Goal: Transaction & Acquisition: Book appointment/travel/reservation

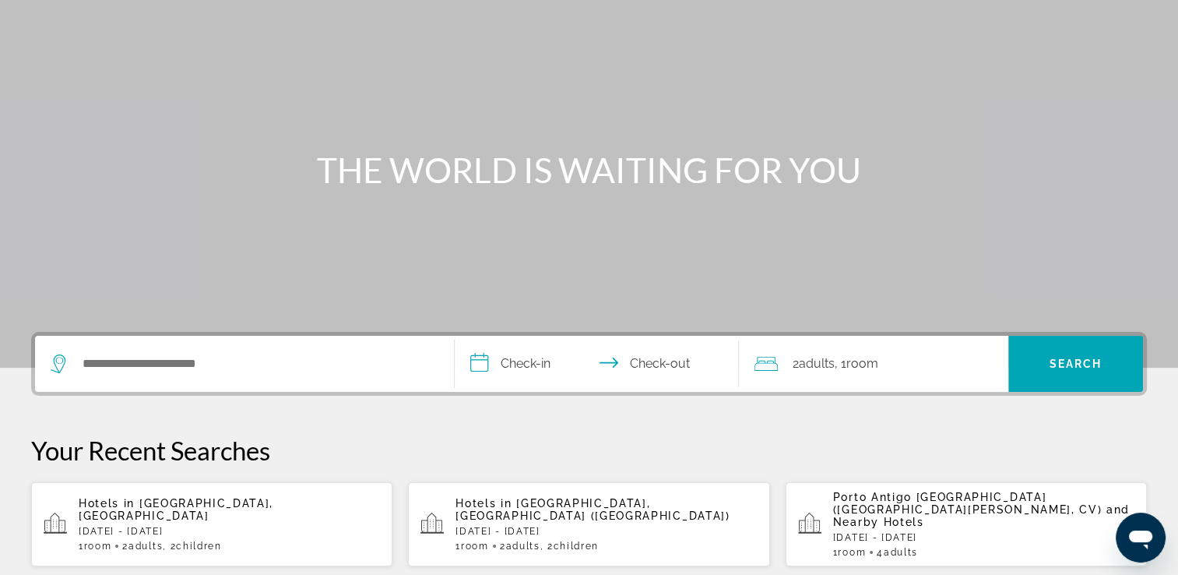
scroll to position [234, 0]
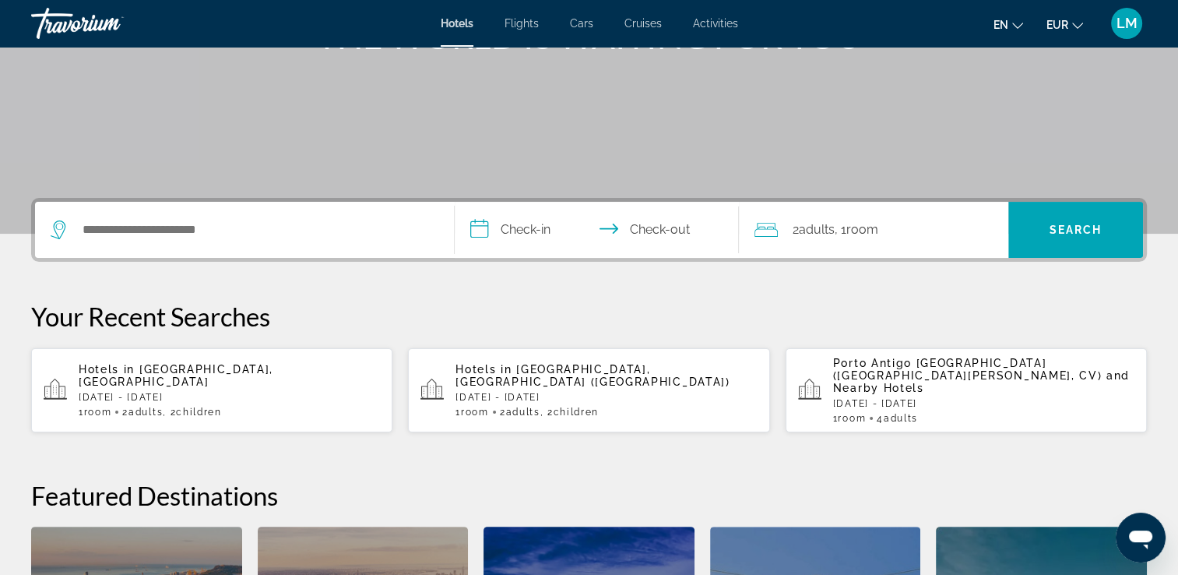
click at [485, 406] on span "Room" at bounding box center [475, 411] width 28 height 11
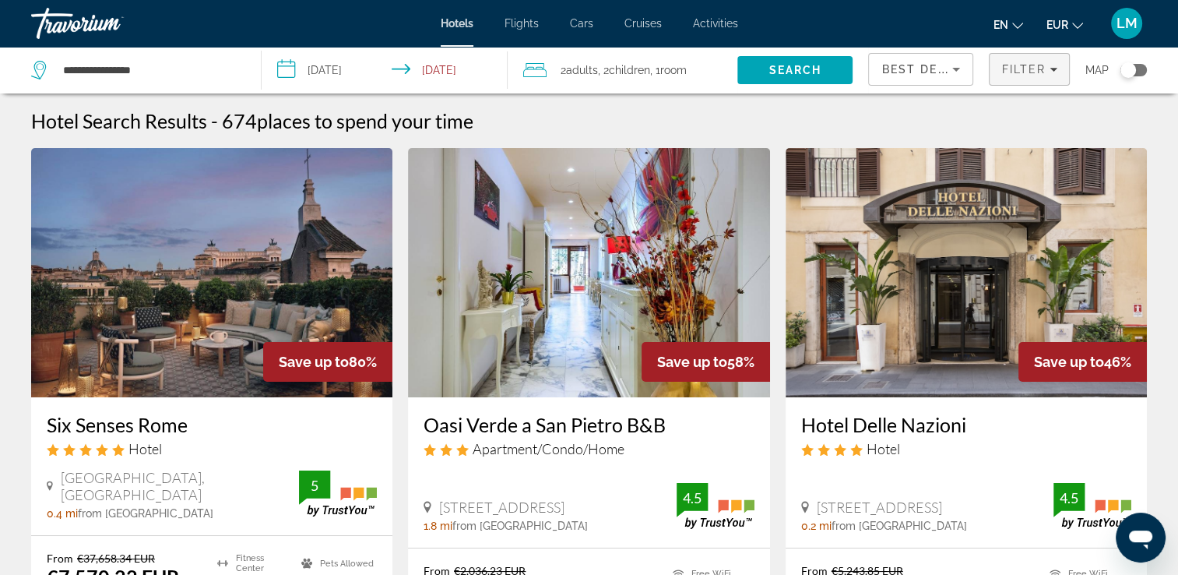
click at [1034, 82] on span "Filters" at bounding box center [1029, 69] width 79 height 37
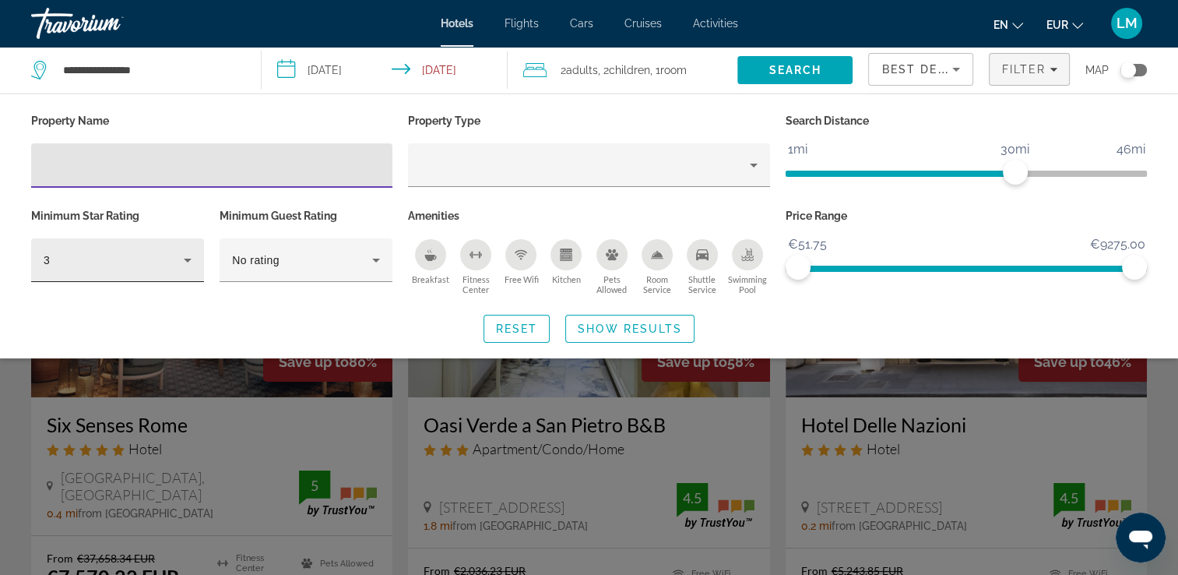
click at [160, 264] on div "3" at bounding box center [114, 260] width 140 height 19
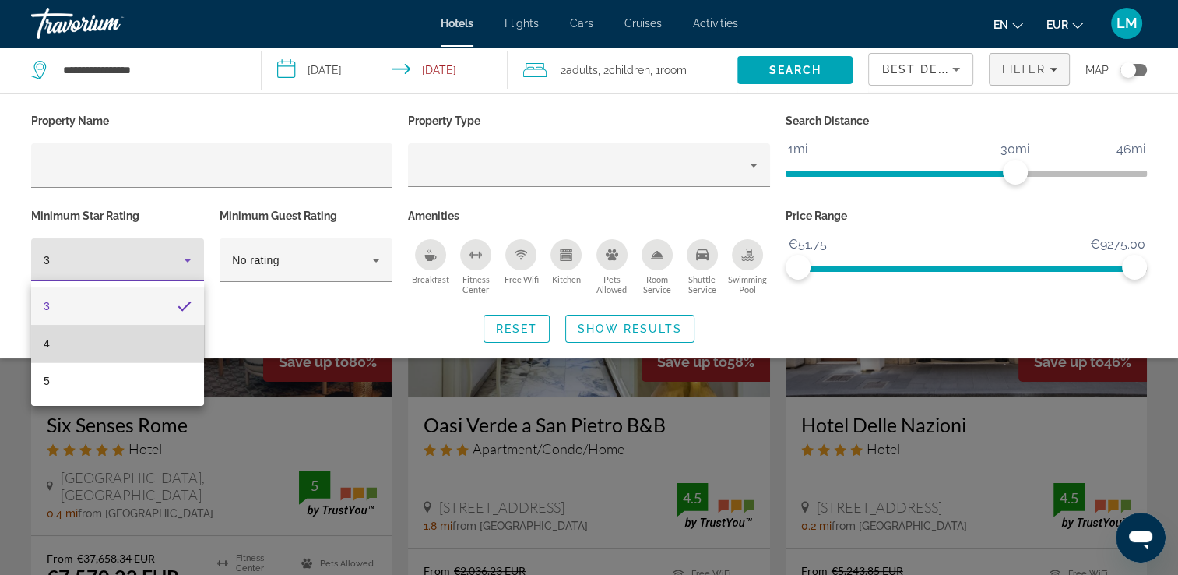
click at [99, 342] on mat-option "4" at bounding box center [117, 343] width 173 height 37
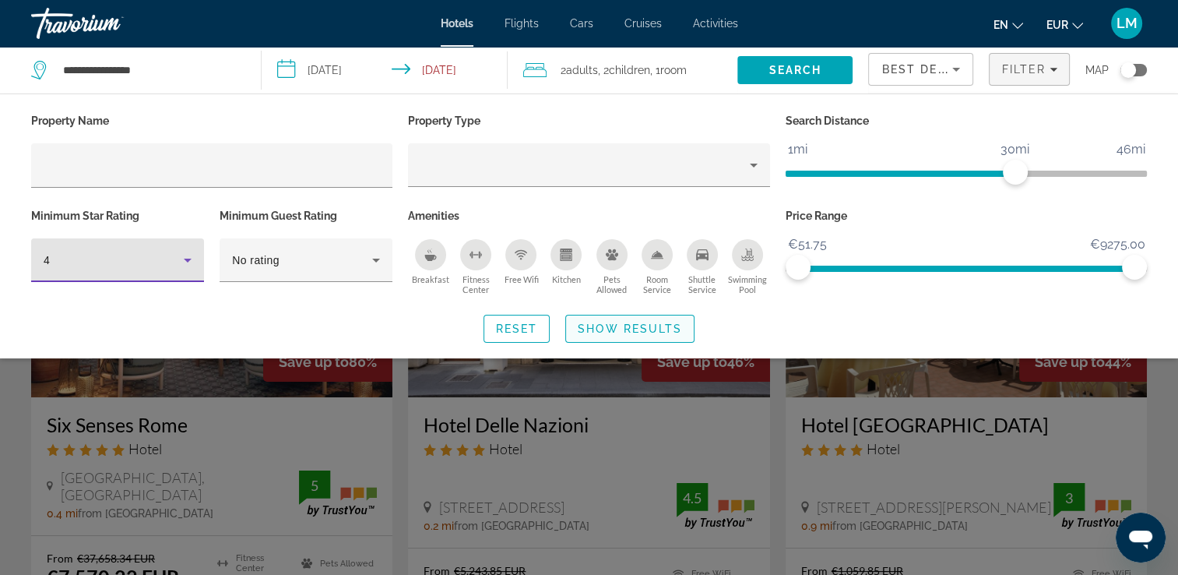
click at [626, 332] on span "Show Results" at bounding box center [630, 328] width 104 height 12
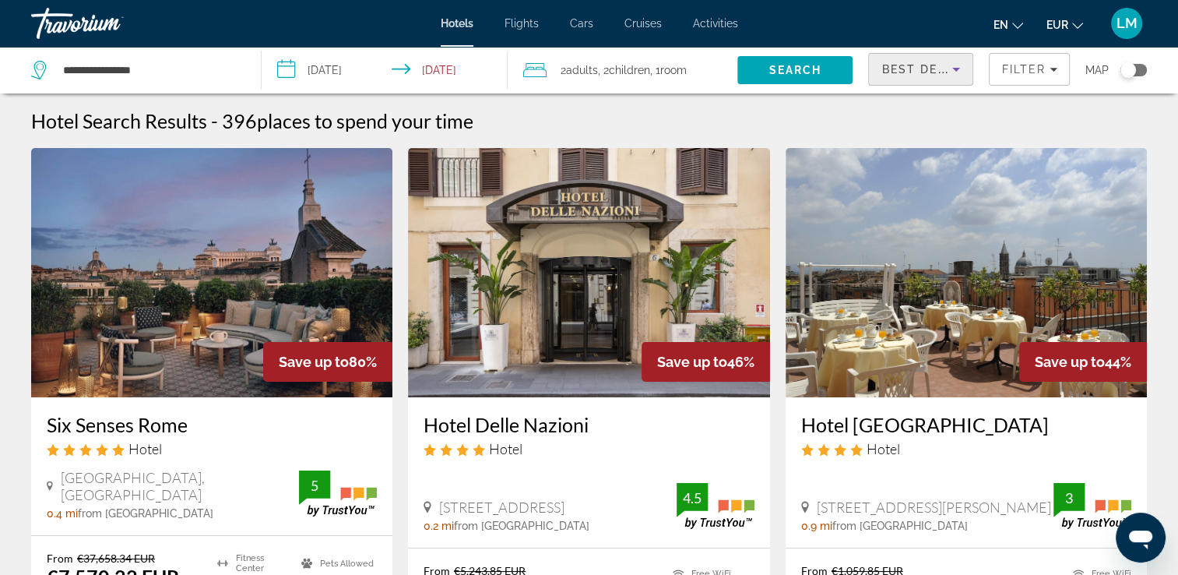
click at [920, 65] on span "Best Deals" at bounding box center [921, 69] width 81 height 12
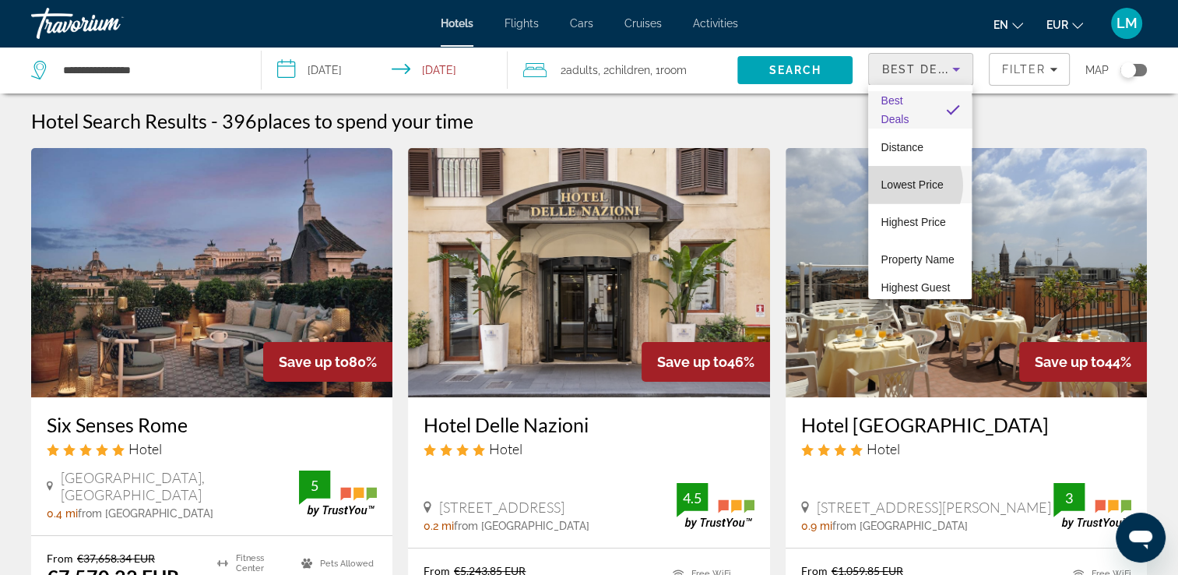
click at [901, 185] on span "Lowest Price" at bounding box center [912, 184] width 62 height 12
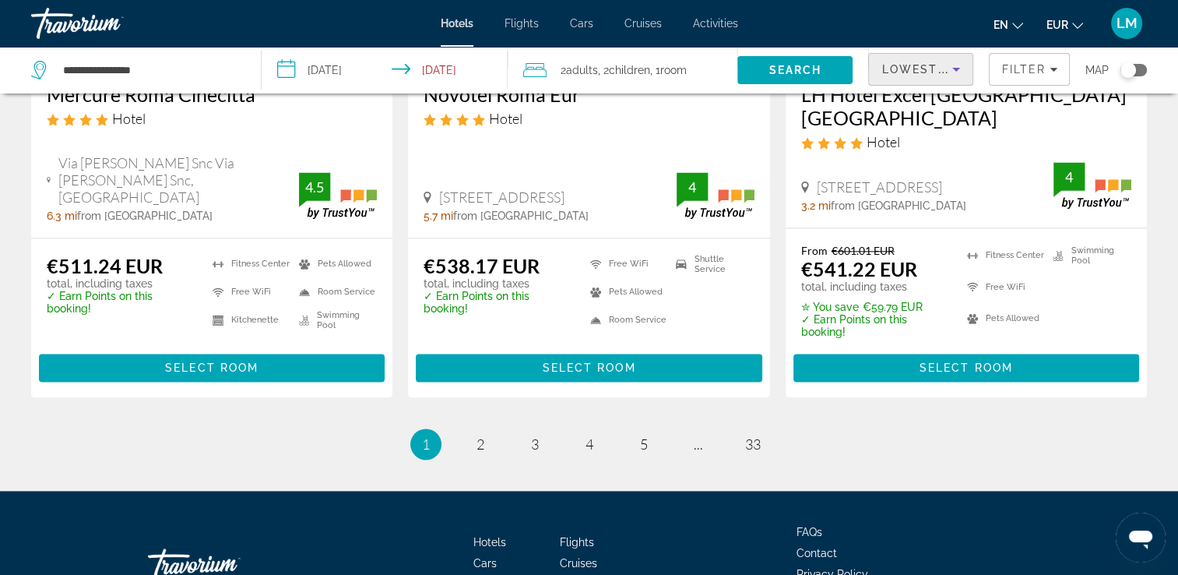
scroll to position [2143, 0]
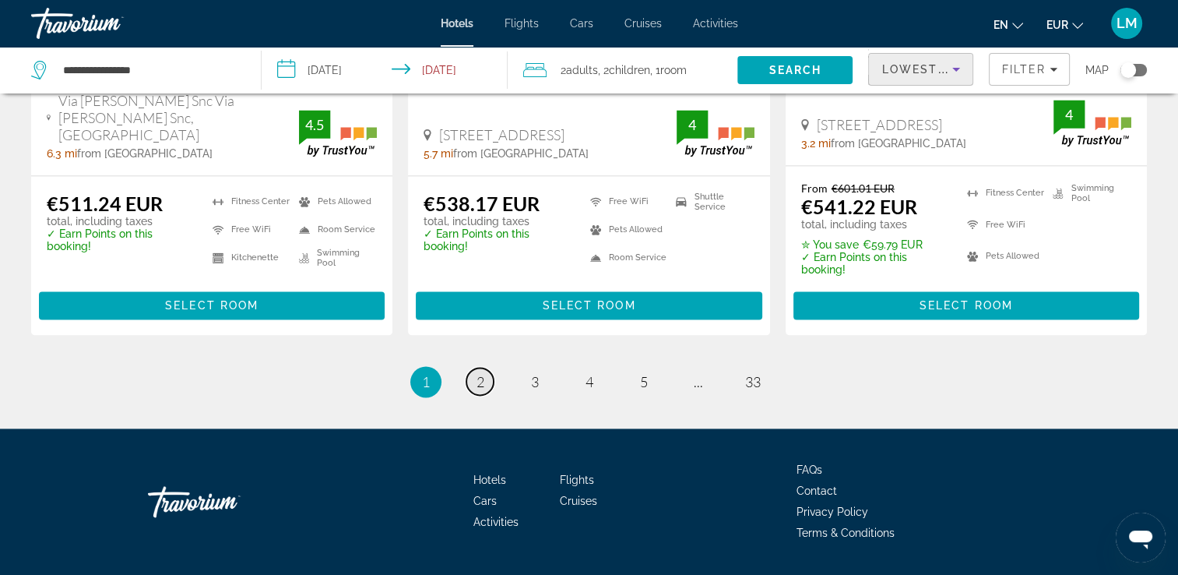
click at [475, 368] on link "page 2" at bounding box center [479, 381] width 27 height 27
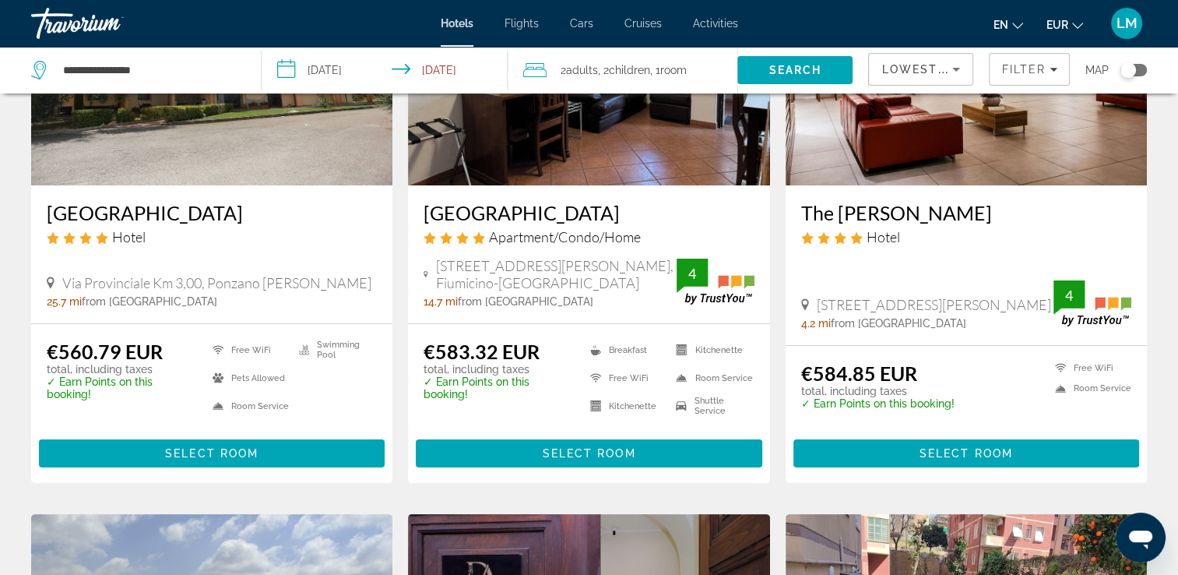
scroll to position [234, 0]
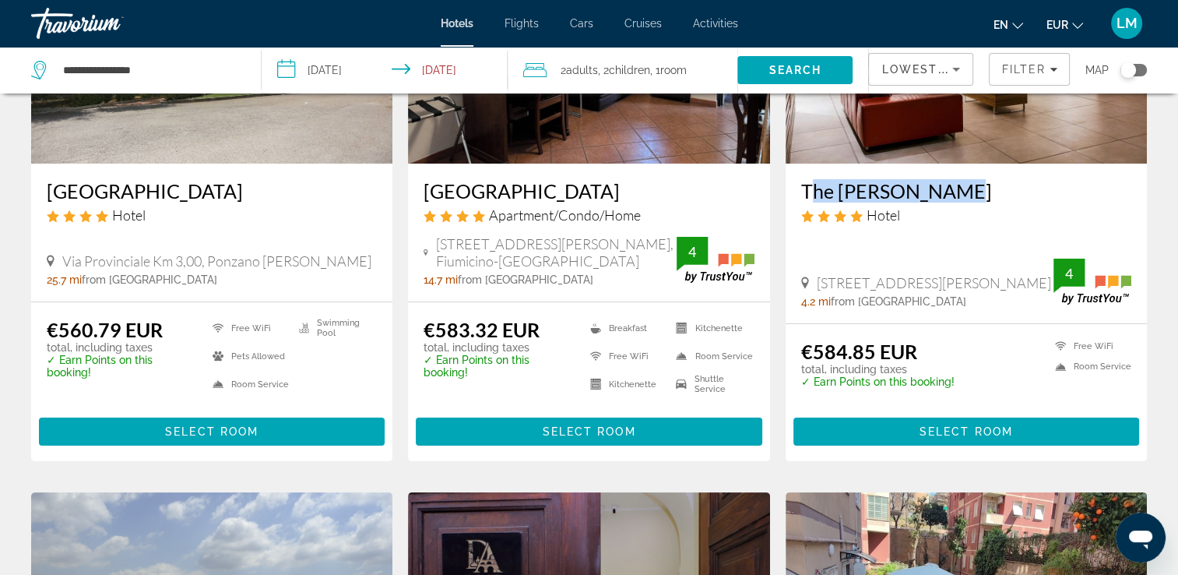
drag, startPoint x: 799, startPoint y: 192, endPoint x: 946, endPoint y: 198, distance: 147.3
click at [946, 198] on div "The [PERSON_NAME] Hotel [STREET_ADDRESS][GEOGRAPHIC_DATA][PERSON_NAME] 4.2 mi f…" at bounding box center [966, 244] width 361 height 160
drag, startPoint x: 946, startPoint y: 198, endPoint x: 932, endPoint y: 195, distance: 14.4
copy h3 "The [PERSON_NAME]"
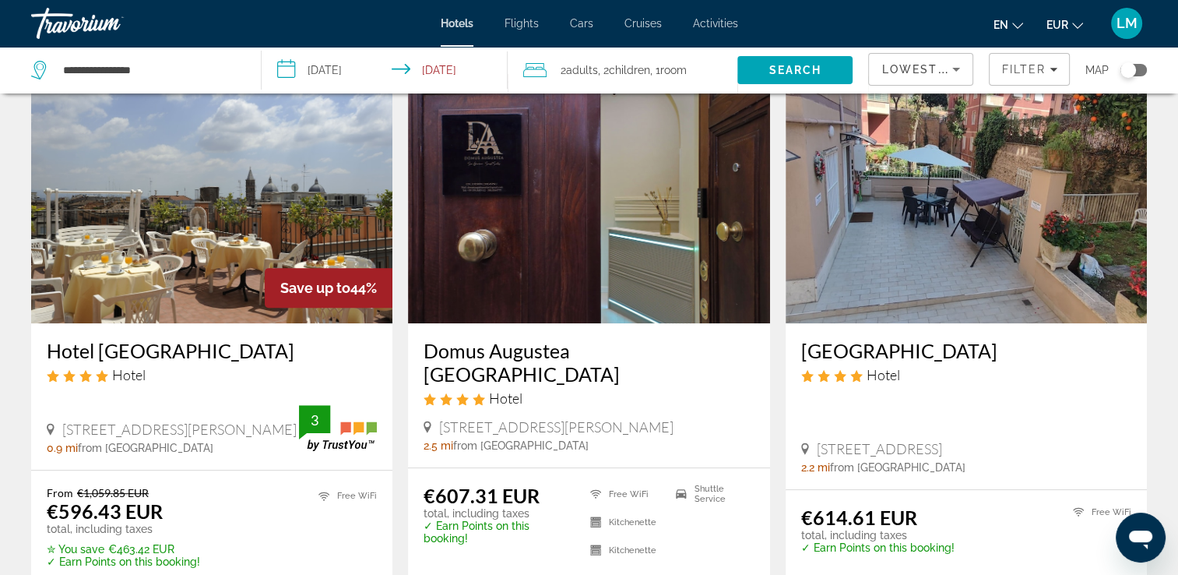
scroll to position [701, 0]
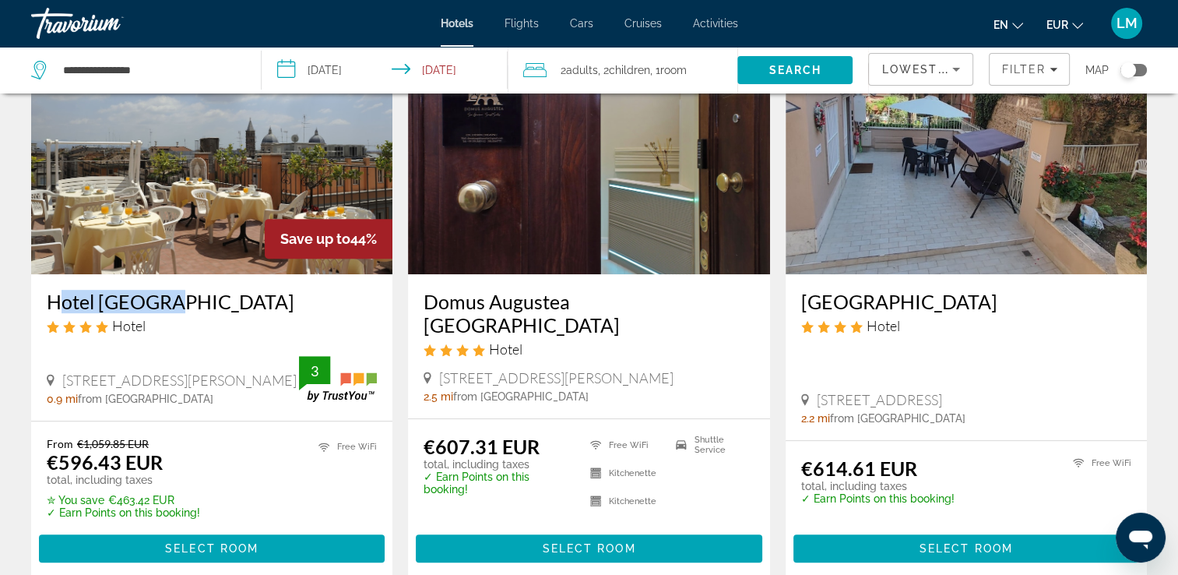
drag, startPoint x: 44, startPoint y: 299, endPoint x: 153, endPoint y: 301, distance: 109.0
click at [153, 301] on div "Hotel [GEOGRAPHIC_DATA] Hotel [STREET_ADDRESS][PERSON_NAME] 0.9 mi from [GEOGRA…" at bounding box center [211, 347] width 361 height 146
drag, startPoint x: 153, startPoint y: 301, endPoint x: 128, endPoint y: 304, distance: 25.2
copy h3 "Hotel [GEOGRAPHIC_DATA]"
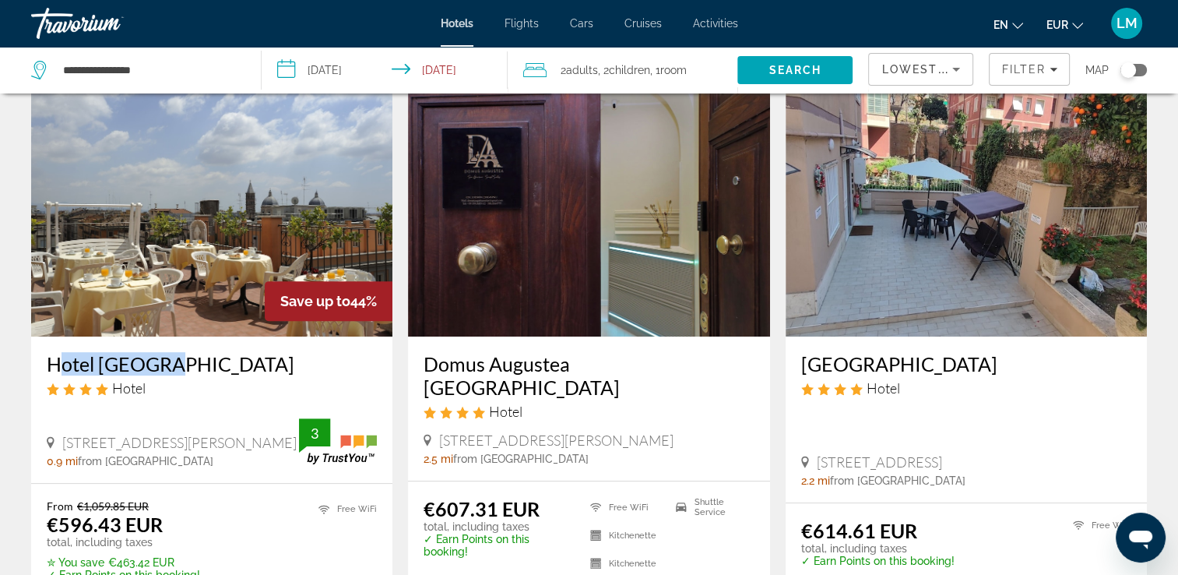
scroll to position [623, 0]
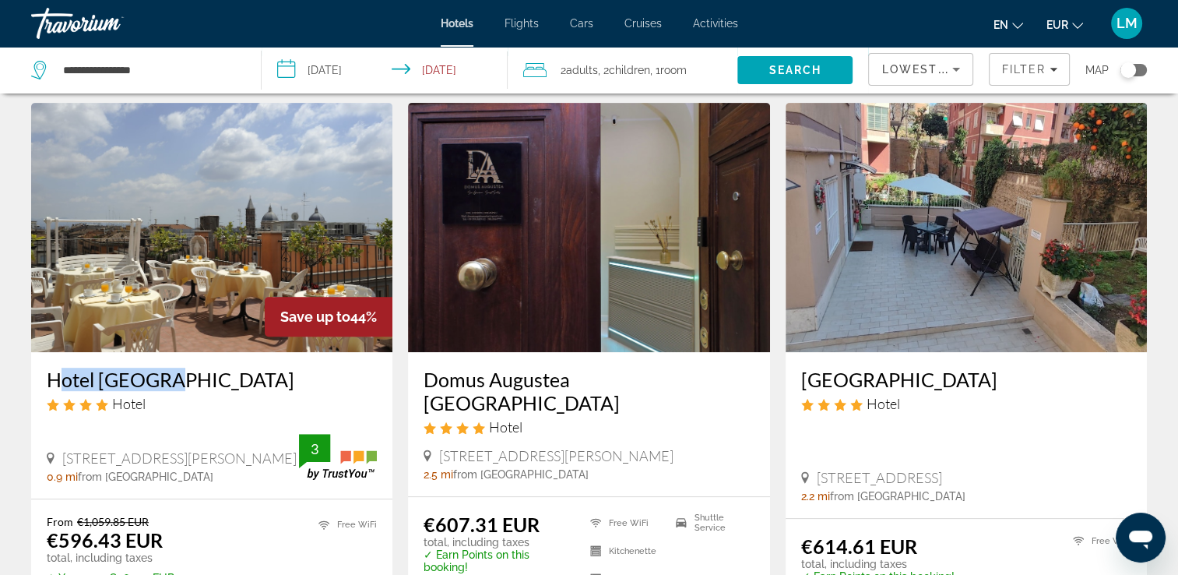
drag, startPoint x: 420, startPoint y: 378, endPoint x: 465, endPoint y: 406, distance: 52.9
click at [465, 406] on div "Domus Augustea [GEOGRAPHIC_DATA] Hotel [STREET_ADDRESS][PERSON_NAME], [GEOGRAPH…" at bounding box center [588, 424] width 361 height 144
drag, startPoint x: 465, startPoint y: 406, endPoint x: 417, endPoint y: 374, distance: 58.3
click at [417, 375] on div "Domus Augustea [GEOGRAPHIC_DATA] Hotel [STREET_ADDRESS][PERSON_NAME], [GEOGRAPH…" at bounding box center [588, 424] width 361 height 144
click at [498, 406] on h3 "Domus Augustea [GEOGRAPHIC_DATA]" at bounding box center [589, 391] width 330 height 47
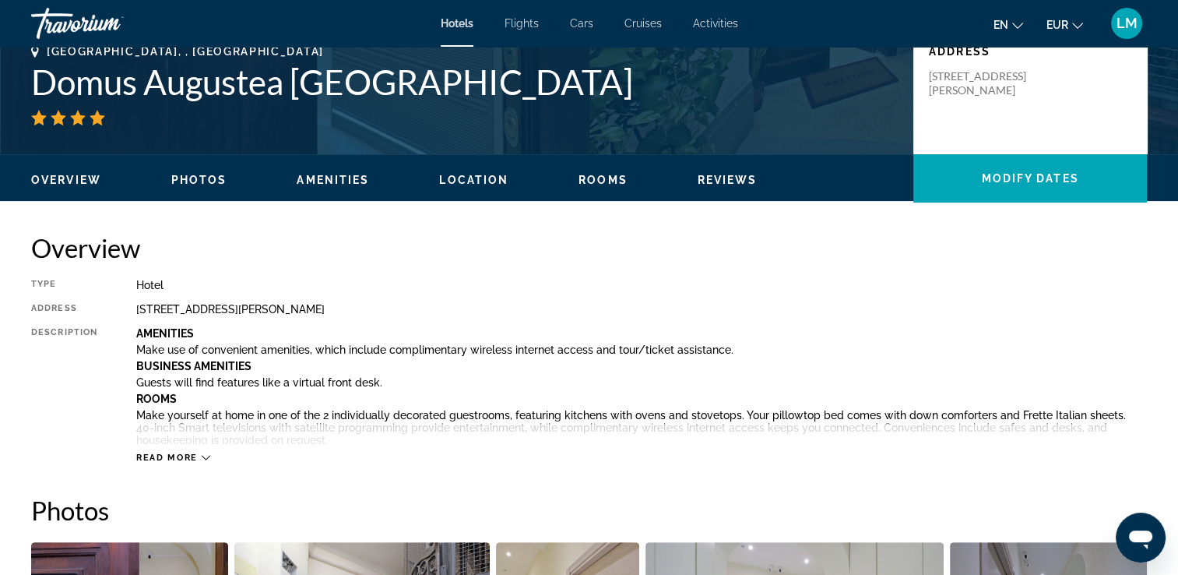
scroll to position [78, 0]
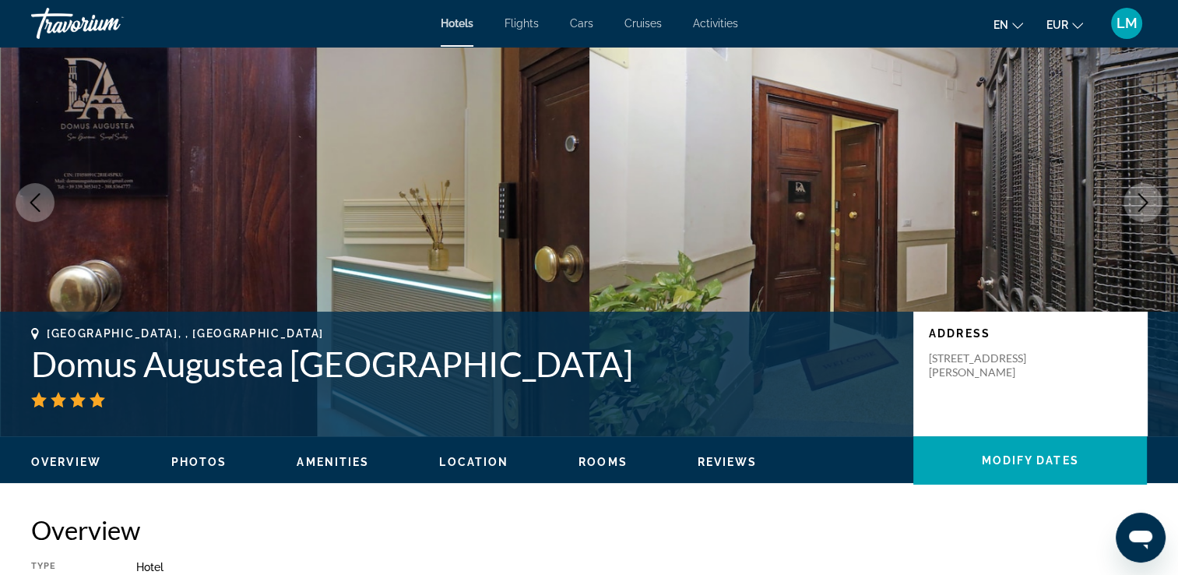
click at [1149, 207] on icon "Next image" at bounding box center [1143, 202] width 19 height 19
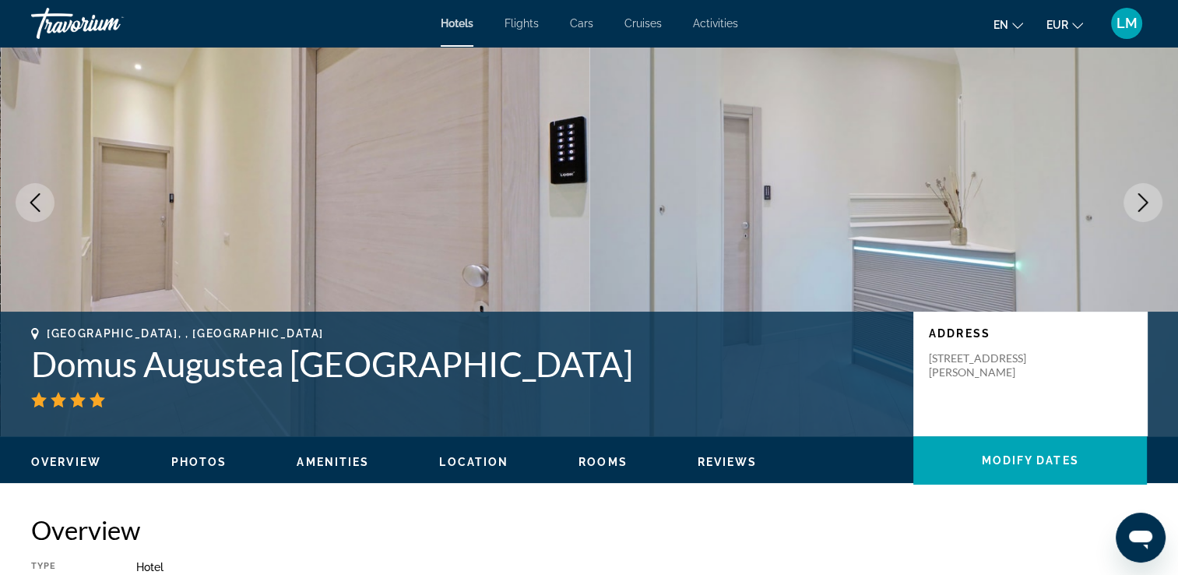
click at [1149, 209] on icon "Next image" at bounding box center [1143, 202] width 19 height 19
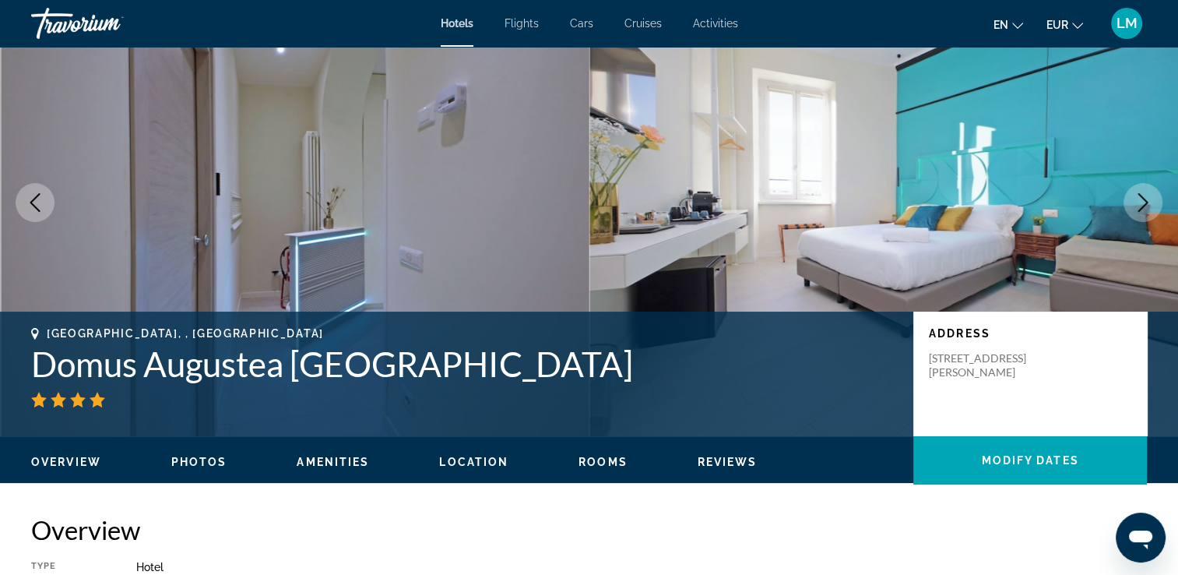
click at [1152, 213] on button "Next image" at bounding box center [1143, 202] width 39 height 39
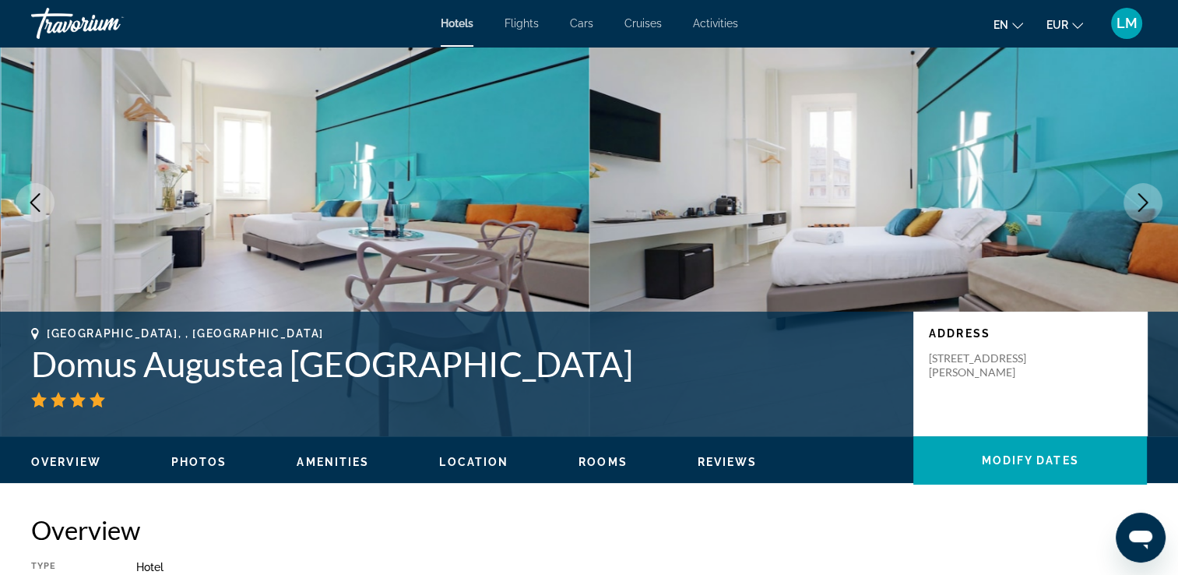
click at [1152, 215] on button "Next image" at bounding box center [1143, 202] width 39 height 39
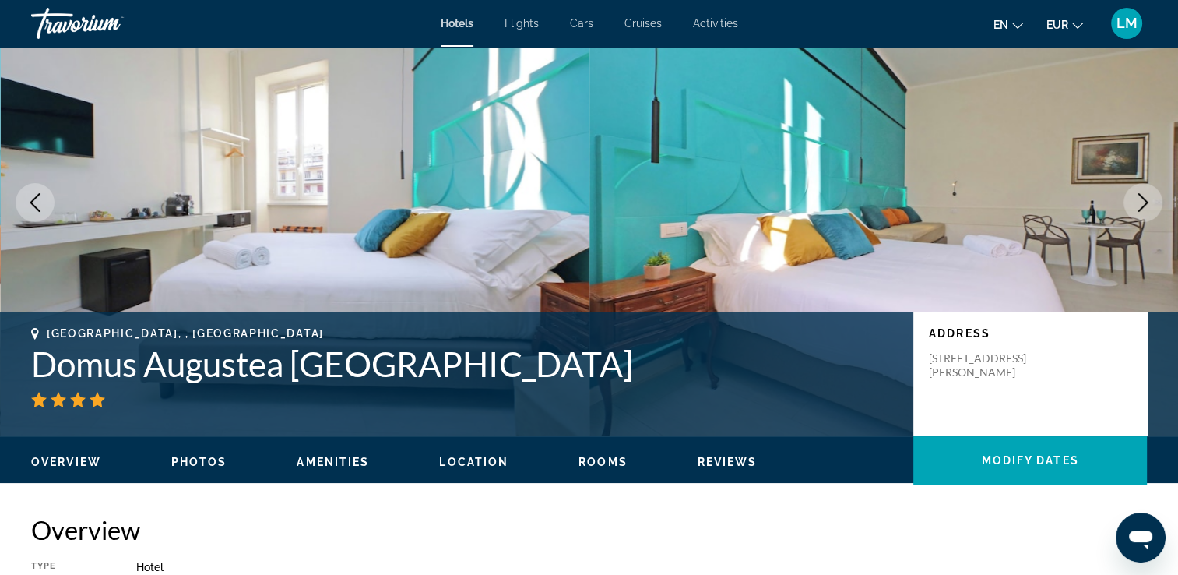
click at [1140, 205] on icon "Next image" at bounding box center [1143, 202] width 19 height 19
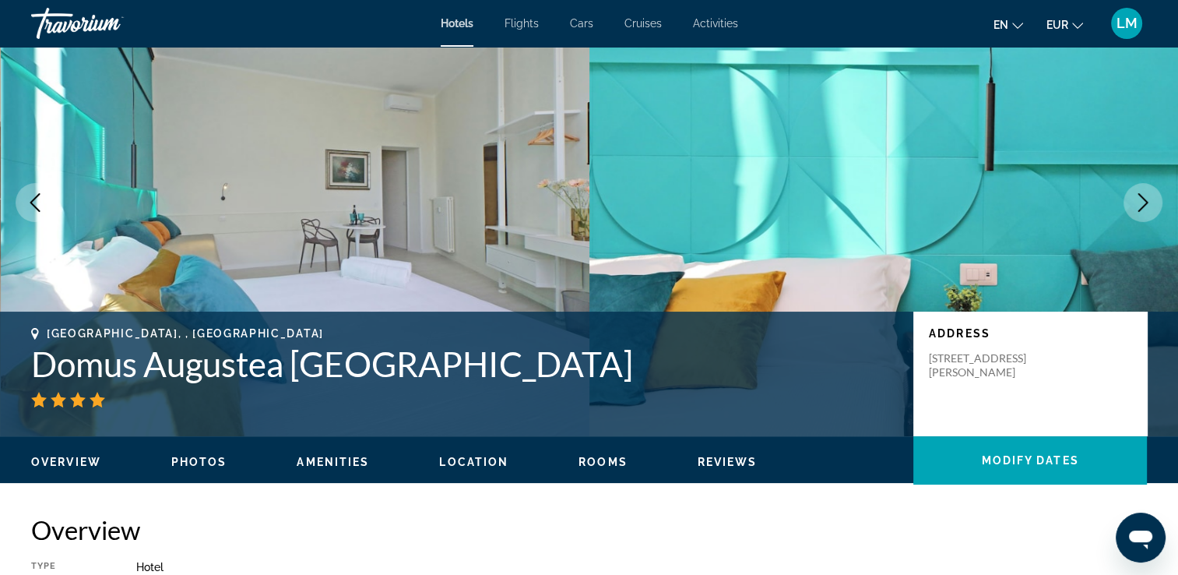
click at [1140, 205] on icon "Next image" at bounding box center [1143, 202] width 19 height 19
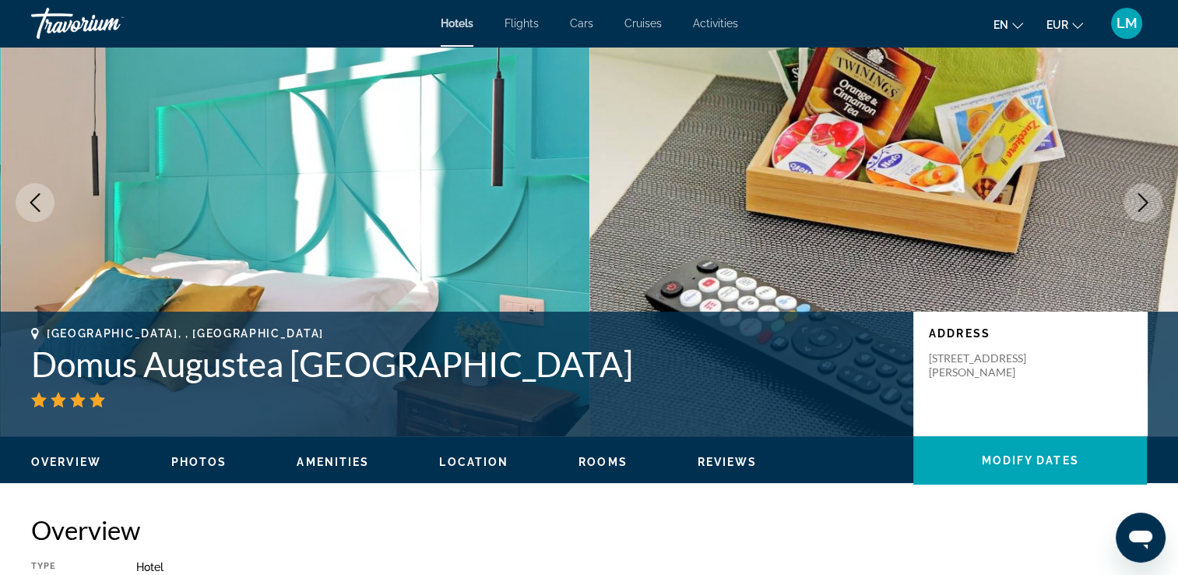
click at [1140, 205] on icon "Next image" at bounding box center [1143, 202] width 19 height 19
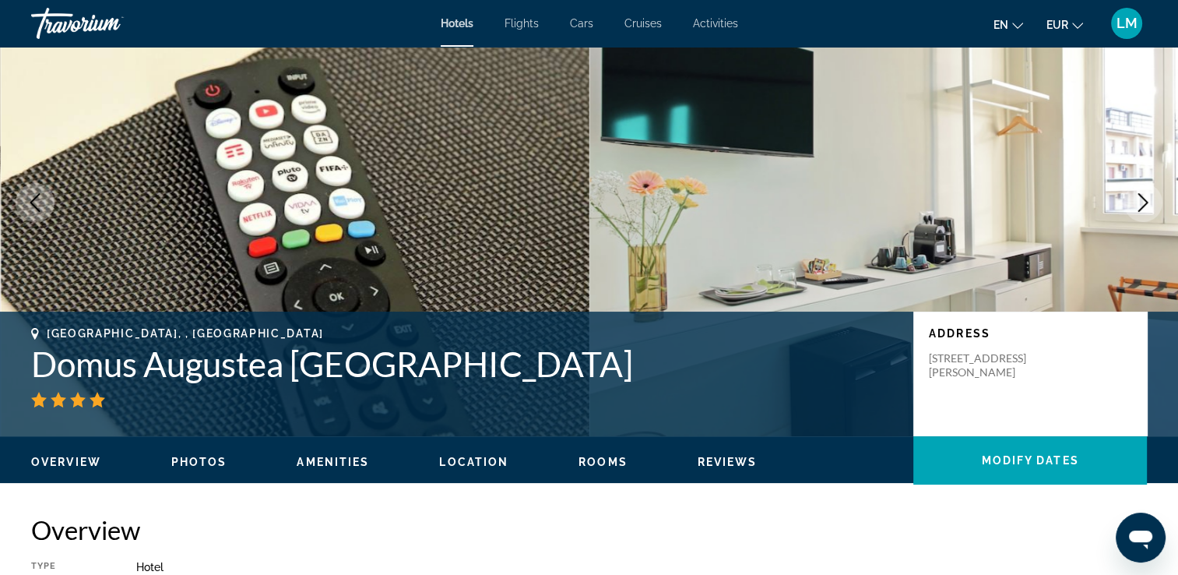
click at [1140, 203] on icon "Next image" at bounding box center [1143, 202] width 19 height 19
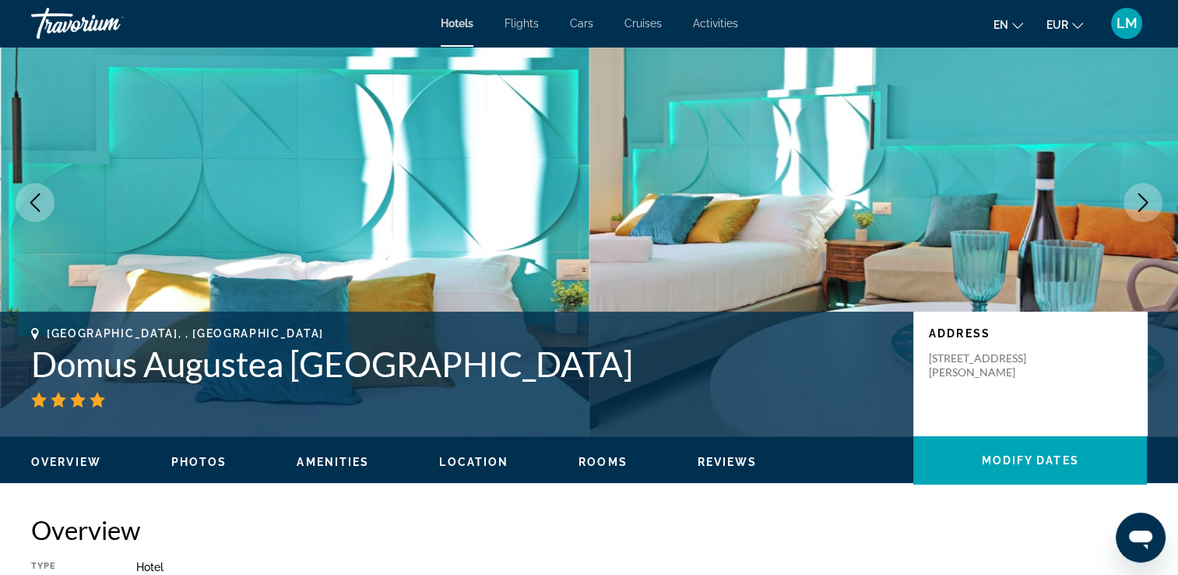
click at [1136, 202] on icon "Next image" at bounding box center [1143, 202] width 19 height 19
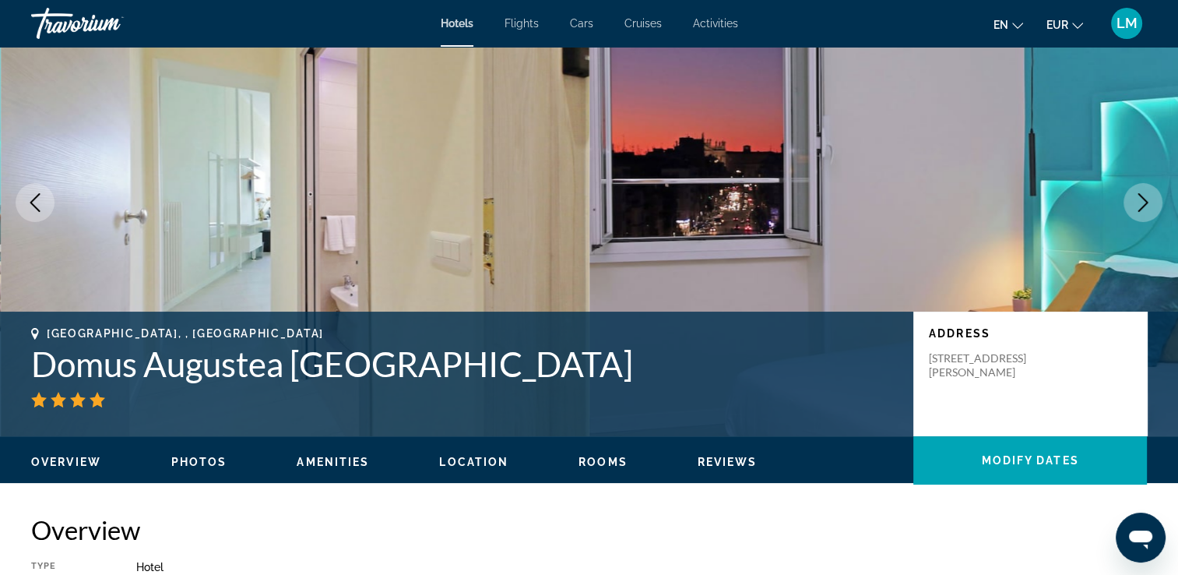
click at [1136, 202] on icon "Next image" at bounding box center [1143, 202] width 19 height 19
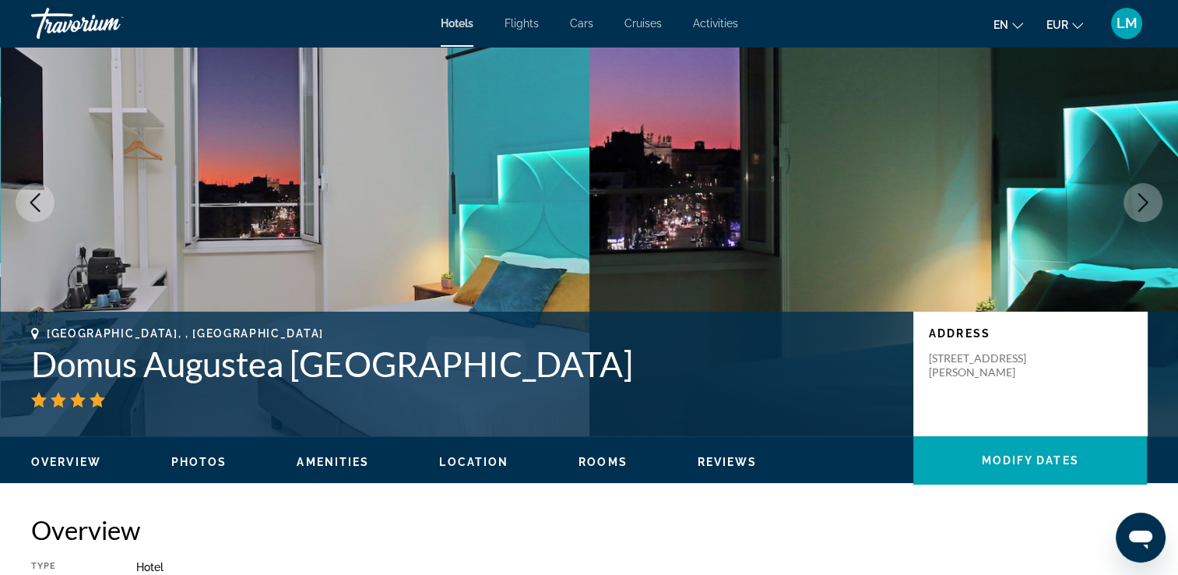
click at [1136, 202] on icon "Next image" at bounding box center [1143, 202] width 19 height 19
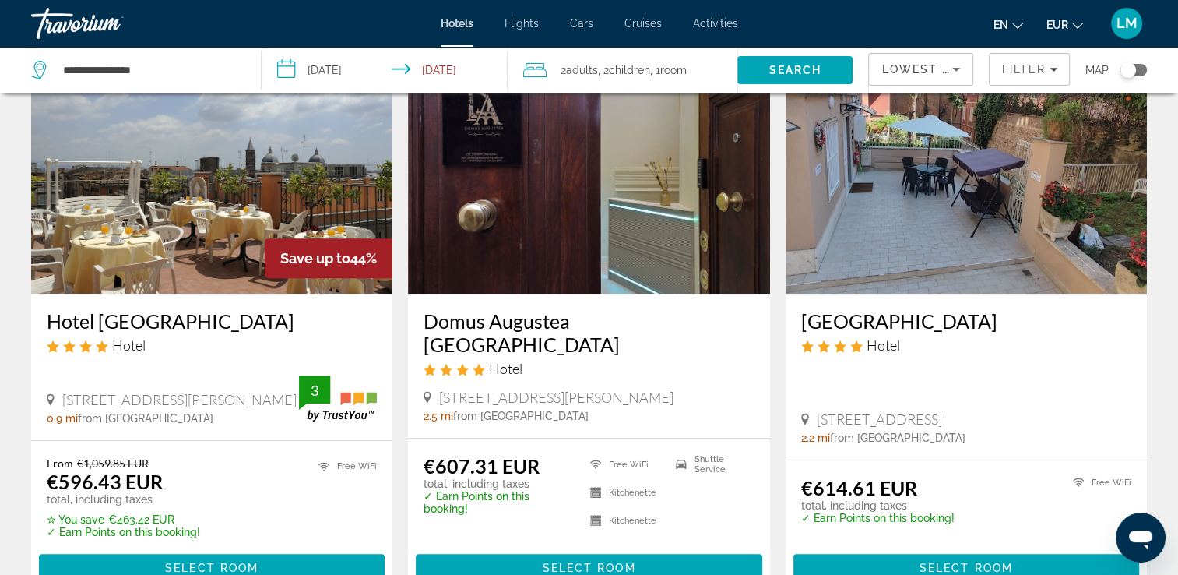
scroll to position [623, 0]
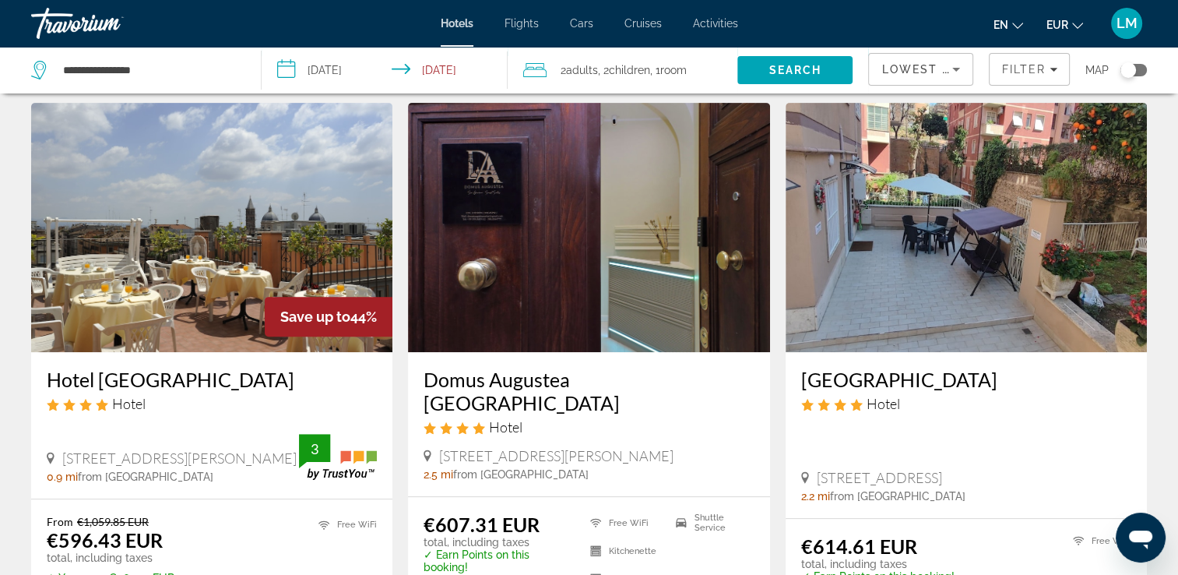
drag, startPoint x: 794, startPoint y: 378, endPoint x: 1004, endPoint y: 382, distance: 209.5
click at [1004, 382] on div "[GEOGRAPHIC_DATA] Hotel [STREET_ADDRESS][GEOGRAPHIC_DATA] 2.2 mi from [GEOGRAPH…" at bounding box center [966, 435] width 361 height 166
drag, startPoint x: 1004, startPoint y: 382, endPoint x: 972, endPoint y: 380, distance: 32.0
copy h3 "[GEOGRAPHIC_DATA]"
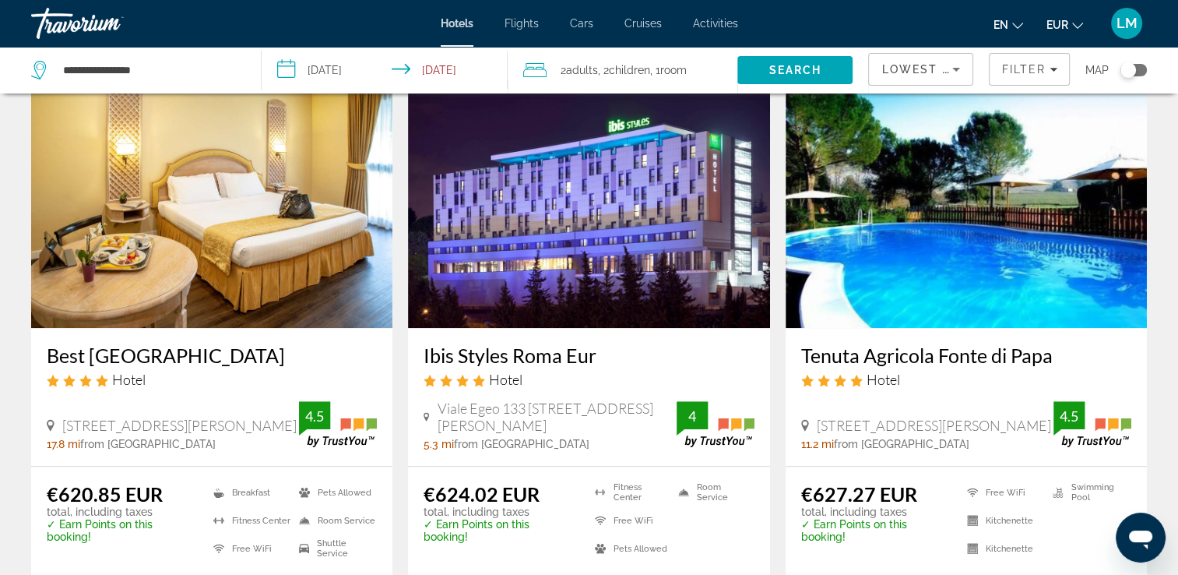
scroll to position [1324, 0]
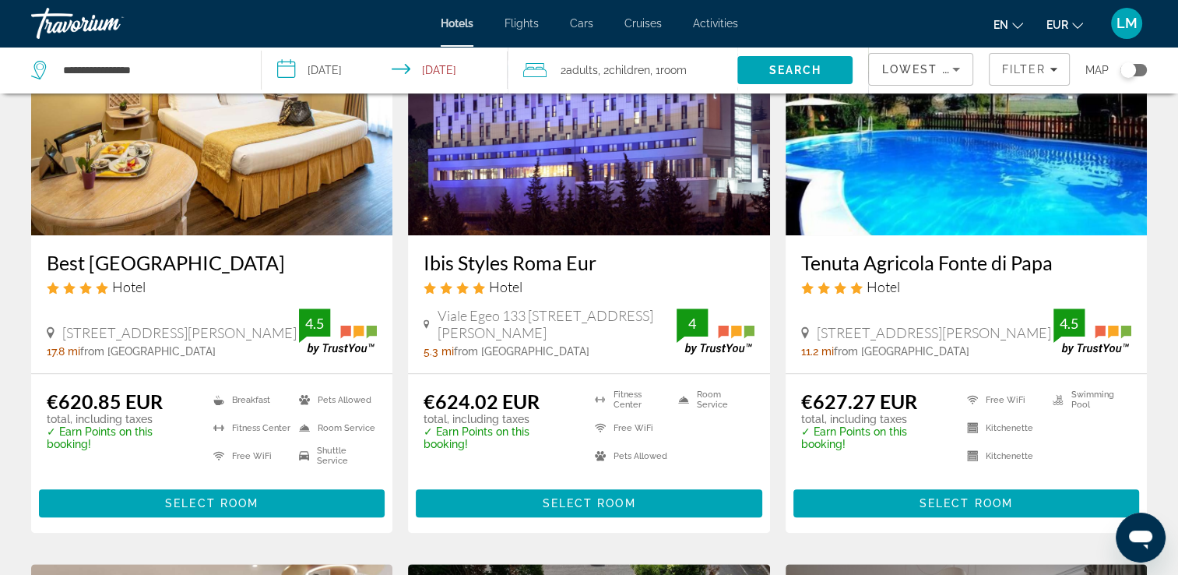
drag, startPoint x: 42, startPoint y: 259, endPoint x: 273, endPoint y: 265, distance: 231.3
click at [273, 265] on div "Best [GEOGRAPHIC_DATA] Hotel [STREET_ADDRESS], [GEOGRAPHIC_DATA][PERSON_NAME] 1…" at bounding box center [211, 304] width 361 height 138
drag, startPoint x: 273, startPoint y: 265, endPoint x: 249, endPoint y: 269, distance: 24.6
copy h3 "Best [GEOGRAPHIC_DATA]"
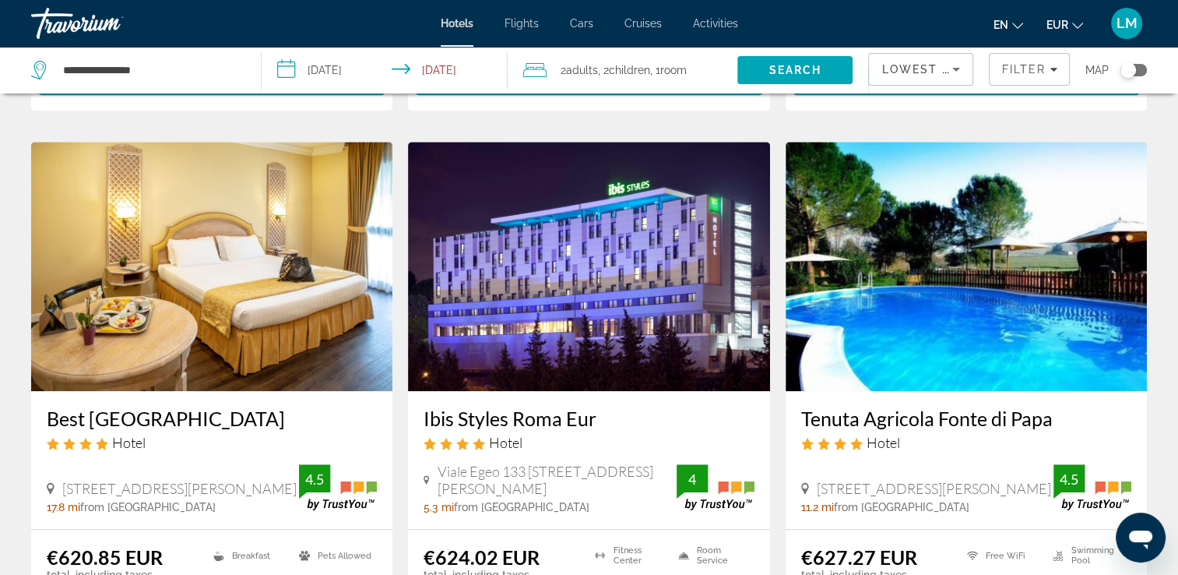
scroll to position [1246, 0]
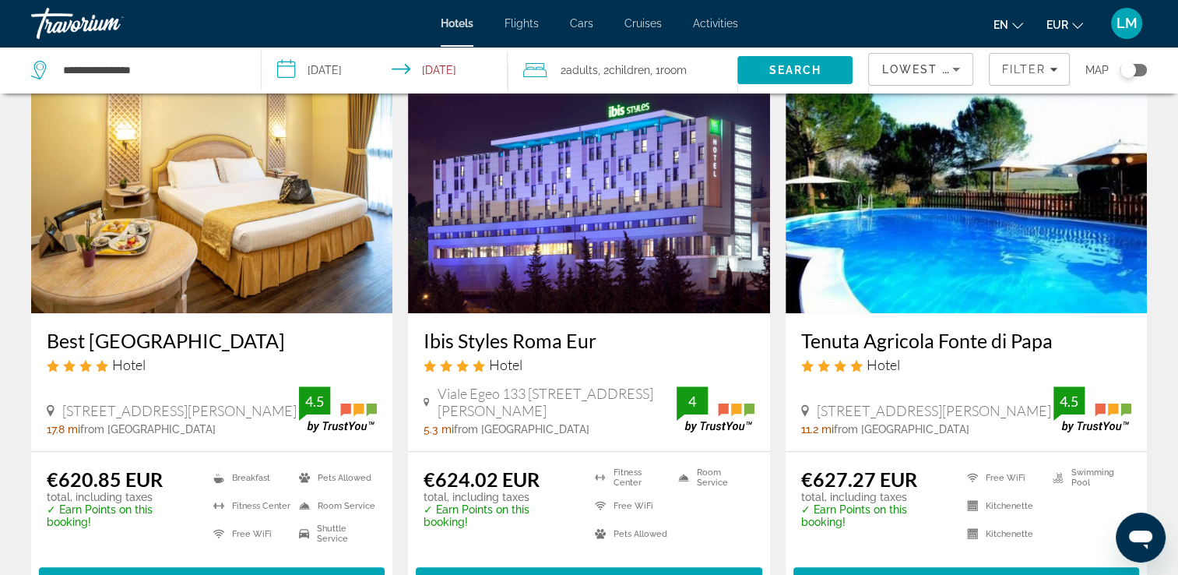
drag, startPoint x: 795, startPoint y: 341, endPoint x: 1052, endPoint y: 334, distance: 257.1
click at [1052, 334] on div "Tenuta Agricola Fonte di Papa Hotel [STREET_ADDRESS][PERSON_NAME] 11.2 mi from …" at bounding box center [966, 382] width 361 height 138
drag, startPoint x: 1052, startPoint y: 334, endPoint x: 1040, endPoint y: 338, distance: 12.3
copy h3 "Tenuta Agricola Fonte di Papa"
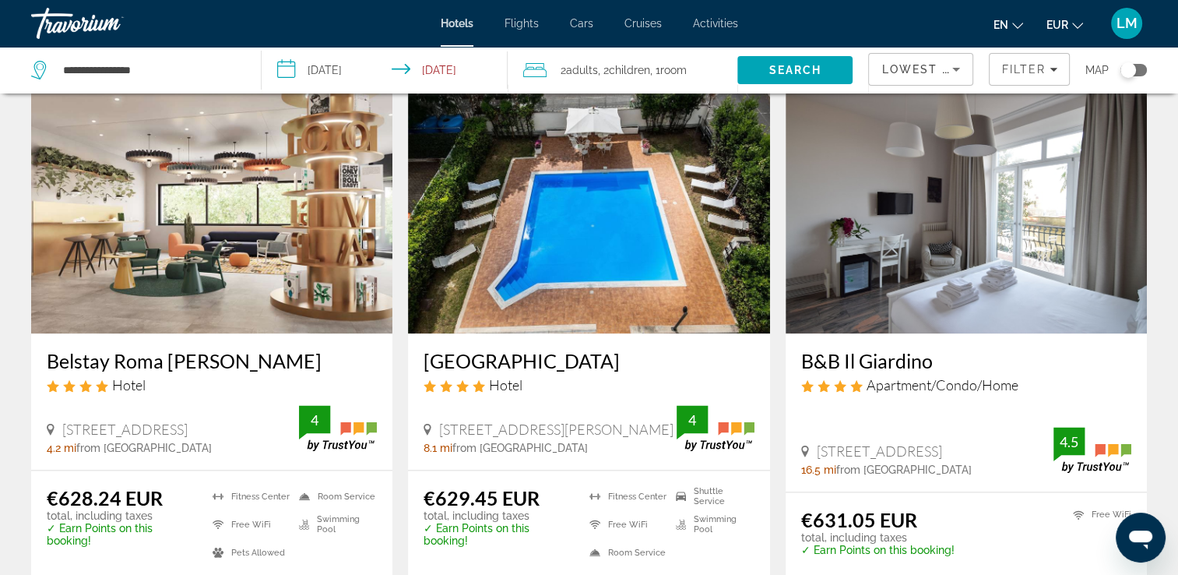
scroll to position [1791, 0]
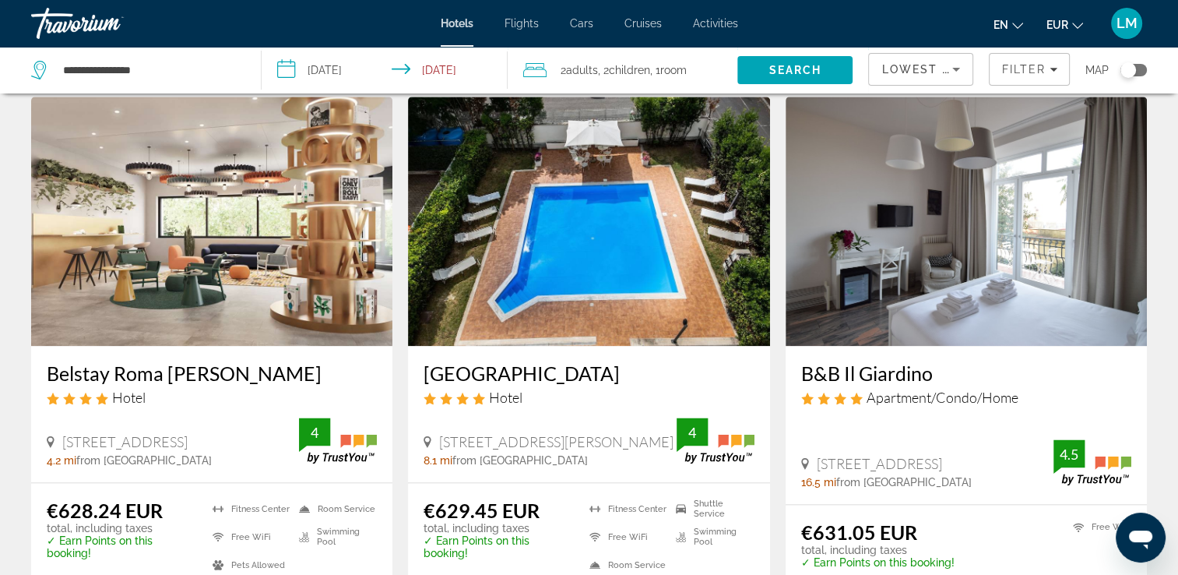
drag, startPoint x: 413, startPoint y: 370, endPoint x: 627, endPoint y: 371, distance: 213.4
click at [627, 371] on div "[GEOGRAPHIC_DATA] Hotel [GEOGRAPHIC_DATA][PERSON_NAME], [GEOGRAPHIC_DATA] 8.1 m…" at bounding box center [588, 414] width 361 height 136
drag, startPoint x: 627, startPoint y: 371, endPoint x: 618, endPoint y: 375, distance: 9.8
copy h3 "[GEOGRAPHIC_DATA]"
drag, startPoint x: 871, startPoint y: 369, endPoint x: 940, endPoint y: 370, distance: 69.3
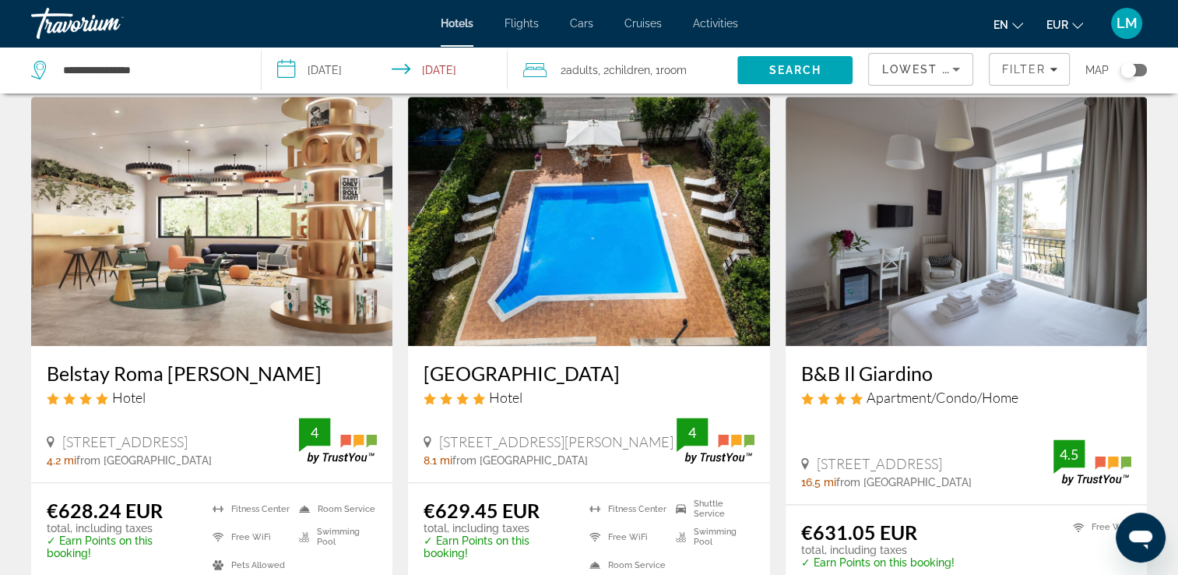
click at [940, 370] on div "B&B Il Giardino Apartment/Condo/Home [STREET_ADDRESS], [GEOGRAPHIC_DATA] 16.5 m…" at bounding box center [966, 425] width 361 height 158
drag, startPoint x: 940, startPoint y: 370, endPoint x: 922, endPoint y: 371, distance: 18.0
copy h3 "B&B Il Giardino"
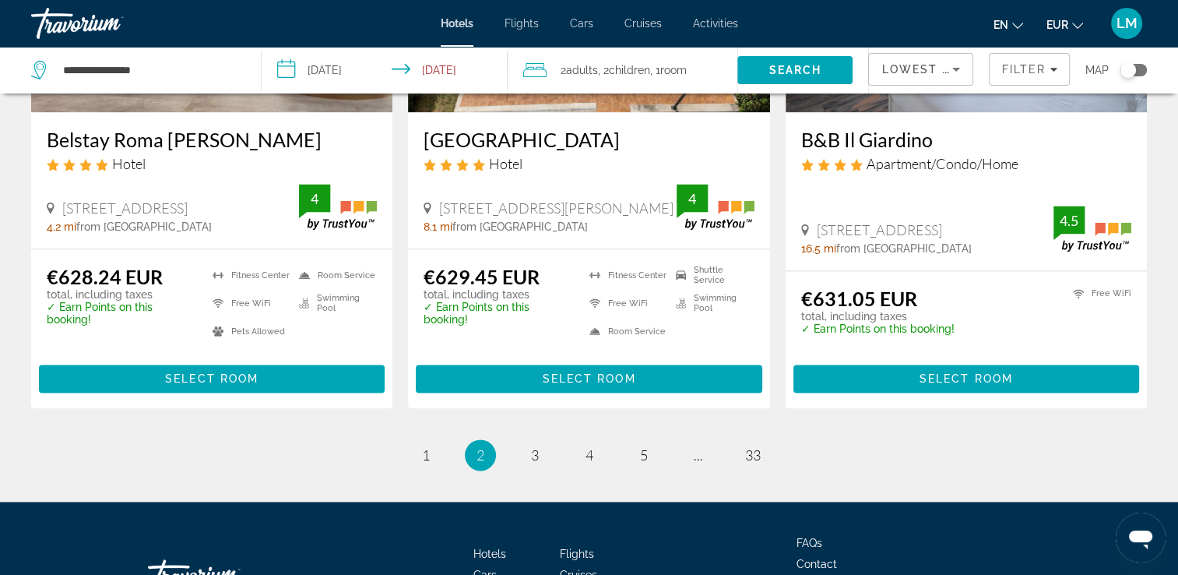
scroll to position [2141, 0]
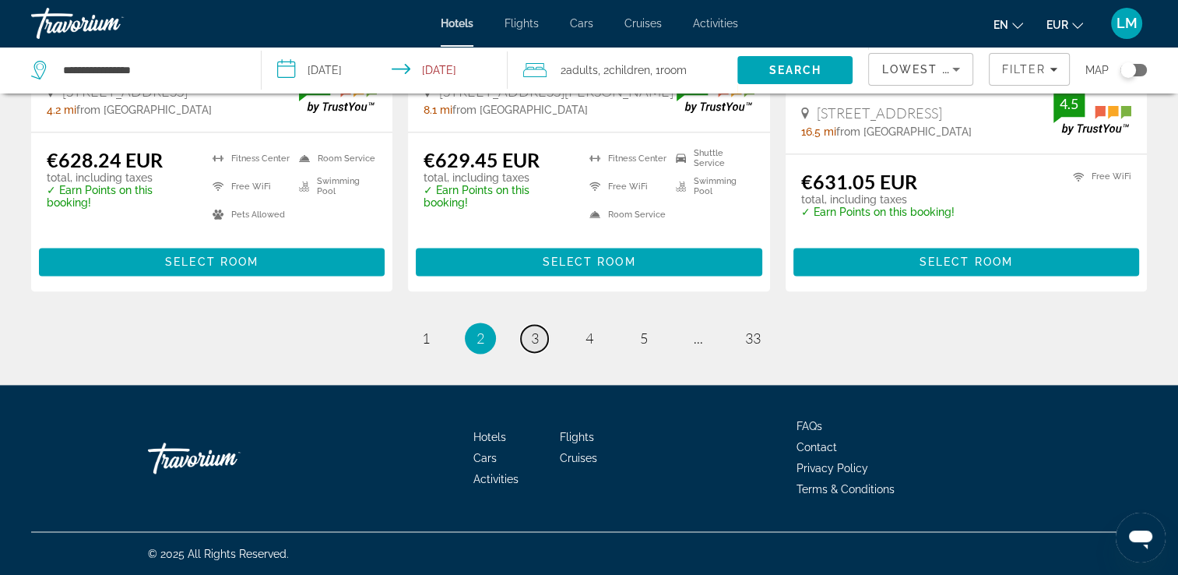
click at [531, 340] on span "3" at bounding box center [535, 337] width 8 height 17
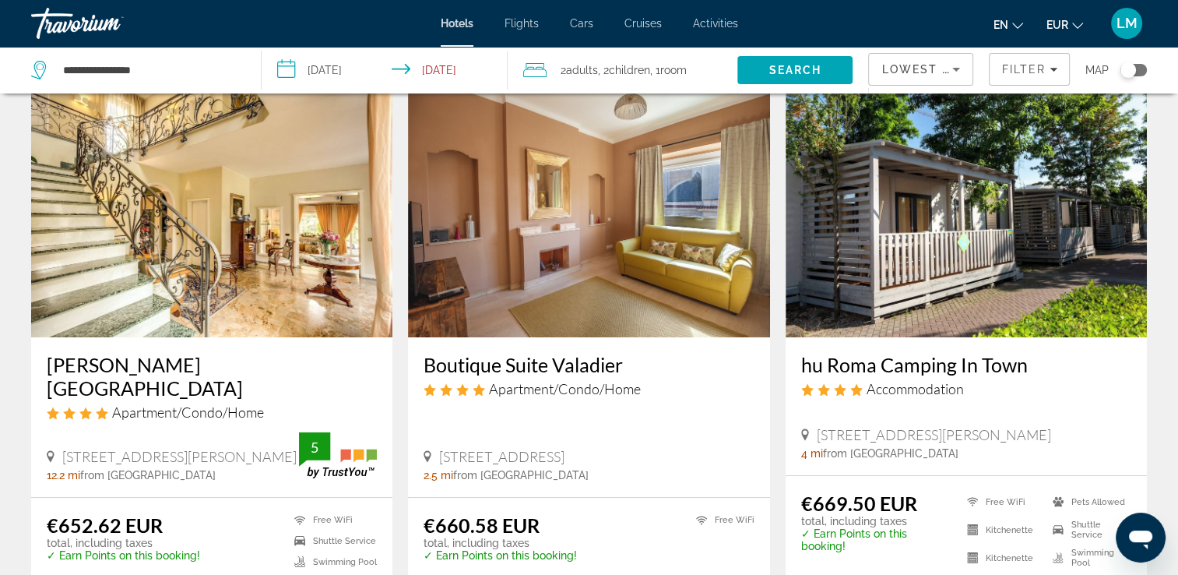
scroll to position [78, 0]
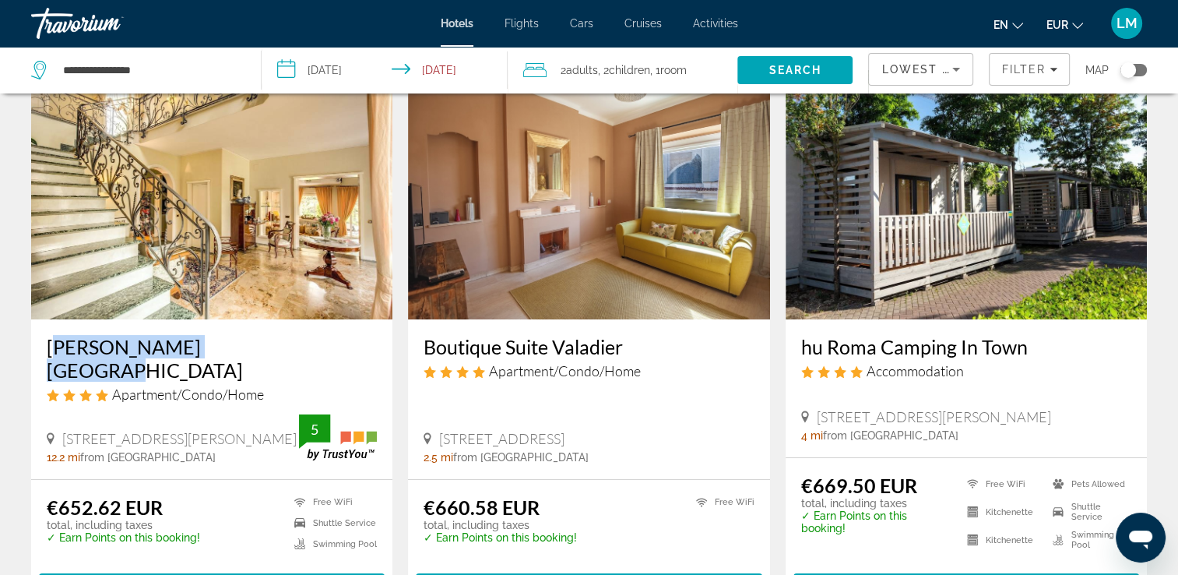
drag, startPoint x: 39, startPoint y: 348, endPoint x: 234, endPoint y: 343, distance: 194.7
click at [234, 343] on div "[PERSON_NAME][GEOGRAPHIC_DATA] Apartment/Condo/Home 78 Viale [PERSON_NAME], [GE…" at bounding box center [211, 399] width 361 height 160
drag, startPoint x: 234, startPoint y: 343, endPoint x: 216, endPoint y: 345, distance: 18.1
copy h3 "[PERSON_NAME][GEOGRAPHIC_DATA]"
drag, startPoint x: 413, startPoint y: 339, endPoint x: 626, endPoint y: 344, distance: 212.7
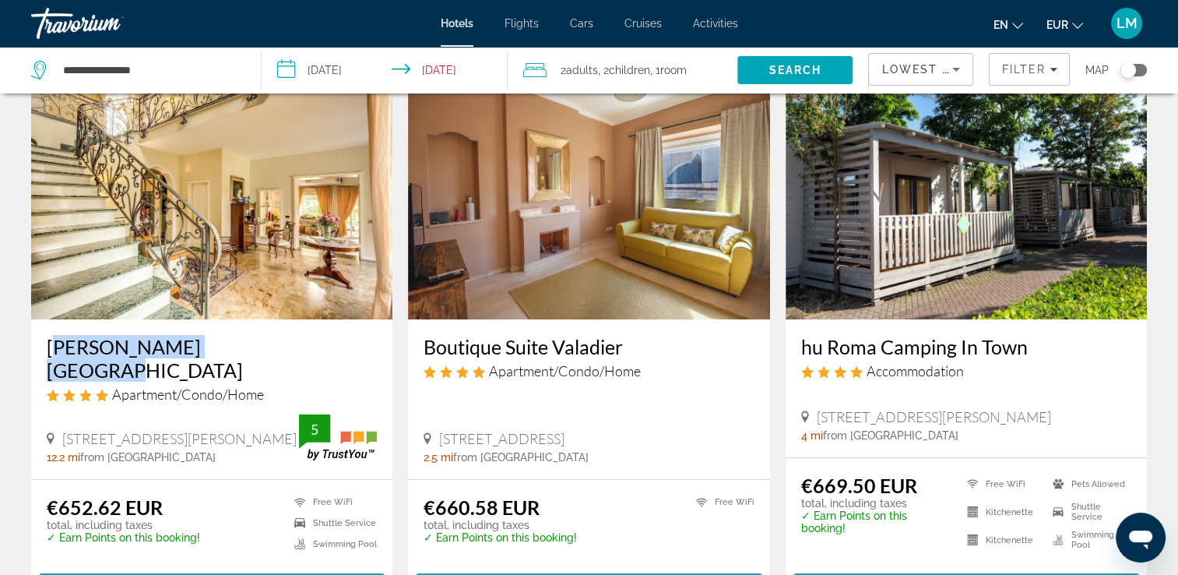
click at [626, 344] on div "Boutique Suite Valadier Apartment/Condo/Home [GEOGRAPHIC_DATA], [GEOGRAPHIC_DAT…" at bounding box center [588, 399] width 361 height 160
drag, startPoint x: 626, startPoint y: 344, endPoint x: 582, endPoint y: 345, distance: 43.6
copy h3 "Boutique Suite Valadier"
drag, startPoint x: 794, startPoint y: 347, endPoint x: 1028, endPoint y: 357, distance: 233.8
click at [1028, 357] on div "hu Roma Camping In Town Accommodation [GEOGRAPHIC_DATA][PERSON_NAME], [GEOGRAPH…" at bounding box center [966, 388] width 361 height 138
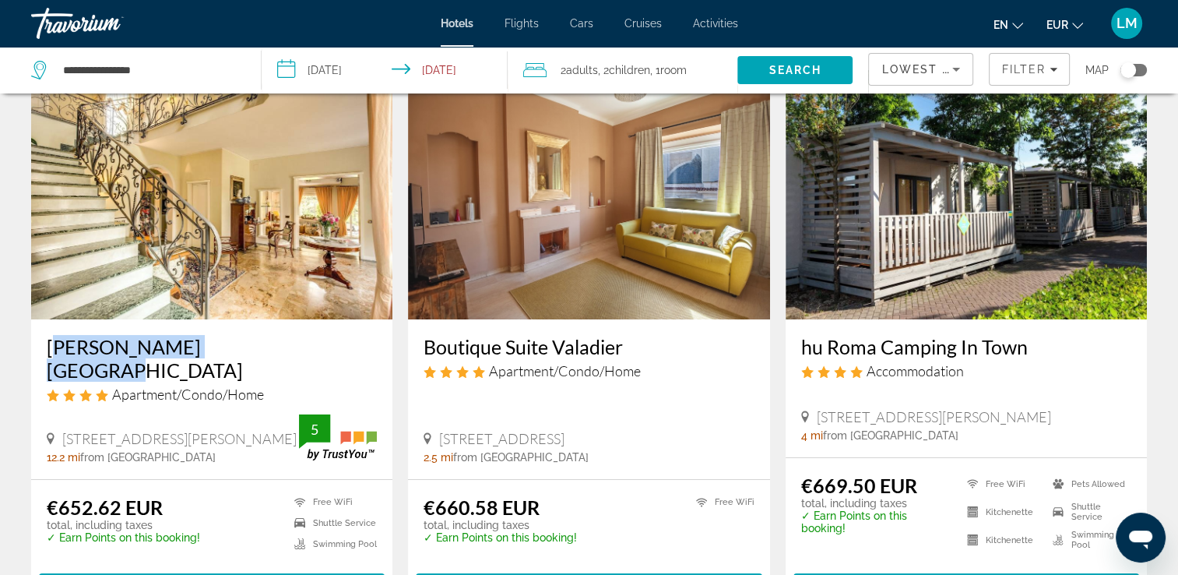
drag, startPoint x: 1028, startPoint y: 357, endPoint x: 989, endPoint y: 347, distance: 40.4
copy h3 "hu Roma Camping In Town"
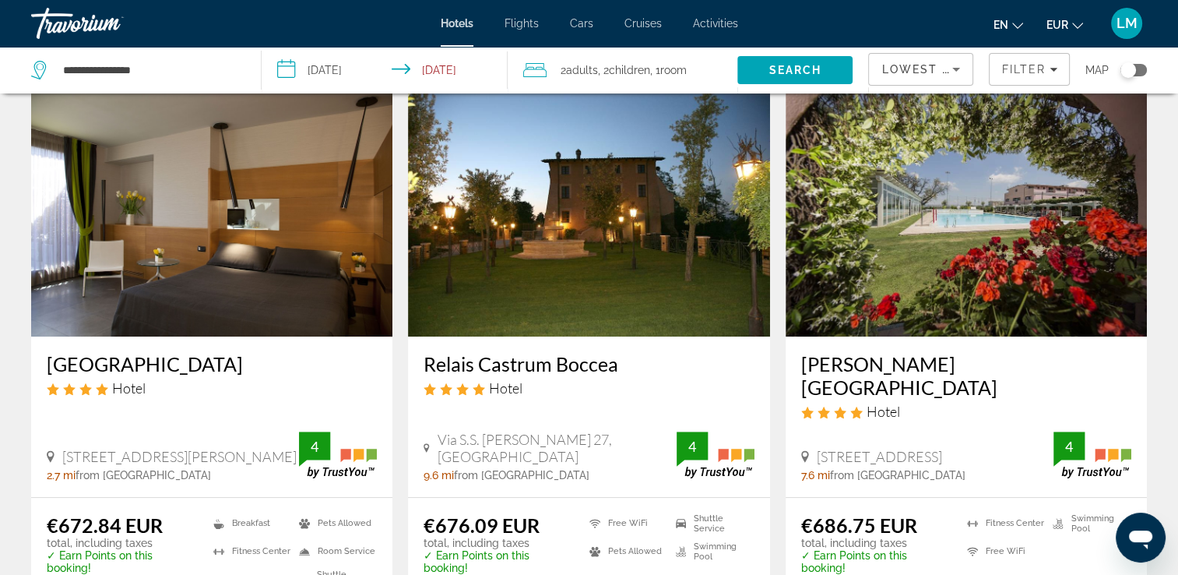
scroll to position [623, 0]
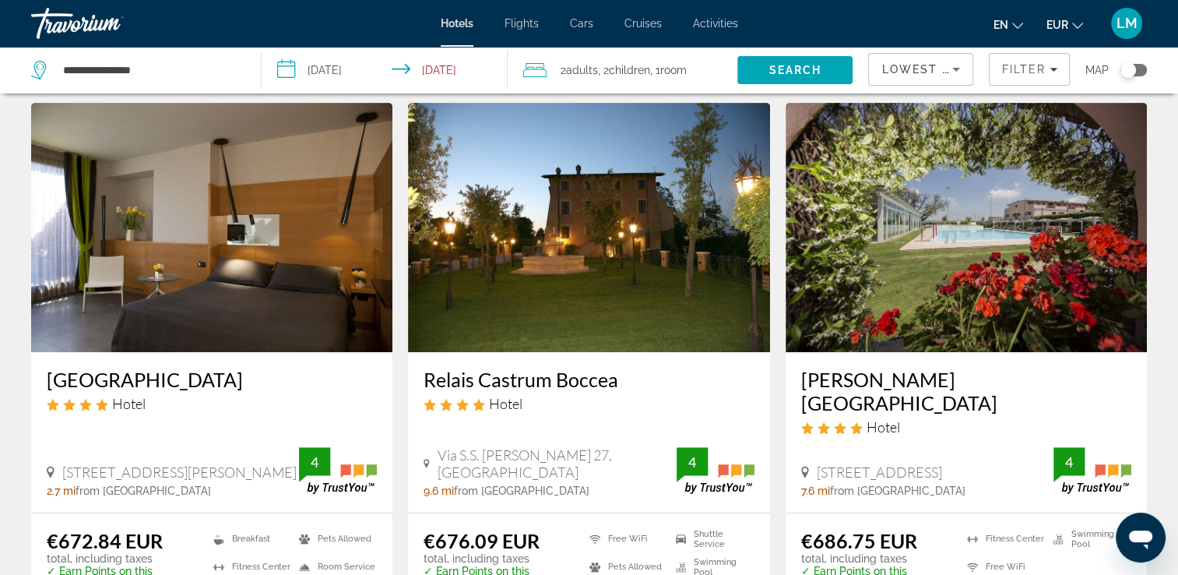
drag, startPoint x: 417, startPoint y: 361, endPoint x: 629, endPoint y: 364, distance: 212.6
click at [629, 364] on div "Relais Castrum Boccea Hotel Via S.S. [PERSON_NAME] 27, [GEOGRAPHIC_DATA] 9.6 mi…" at bounding box center [588, 432] width 361 height 160
drag, startPoint x: 629, startPoint y: 364, endPoint x: 608, endPoint y: 367, distance: 21.2
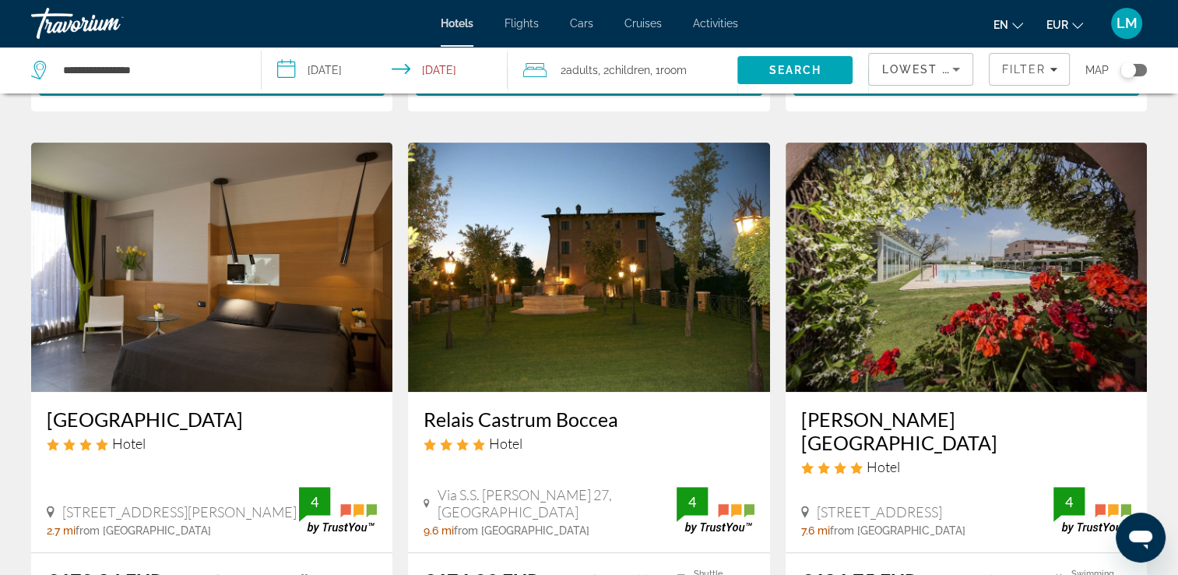
scroll to position [582, 0]
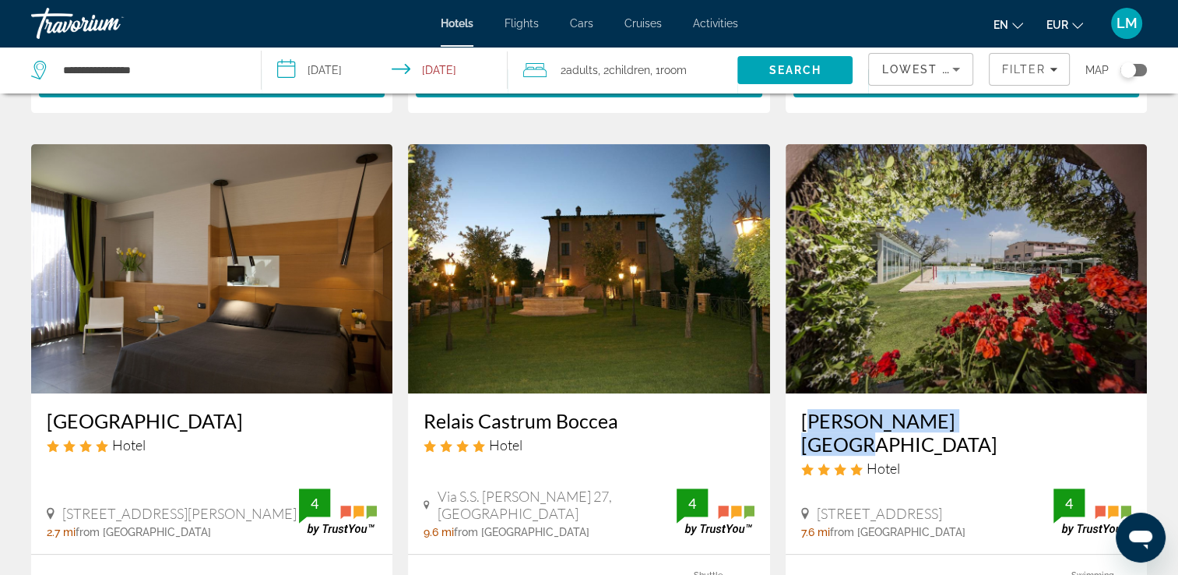
drag, startPoint x: 793, startPoint y: 404, endPoint x: 993, endPoint y: 414, distance: 200.4
click at [994, 414] on div "[PERSON_NAME][GEOGRAPHIC_DATA] Hotel [STREET_ADDRESS], [GEOGRAPHIC_DATA] 7.6 mi…" at bounding box center [966, 473] width 361 height 160
drag, startPoint x: 993, startPoint y: 414, endPoint x: 953, endPoint y: 409, distance: 40.1
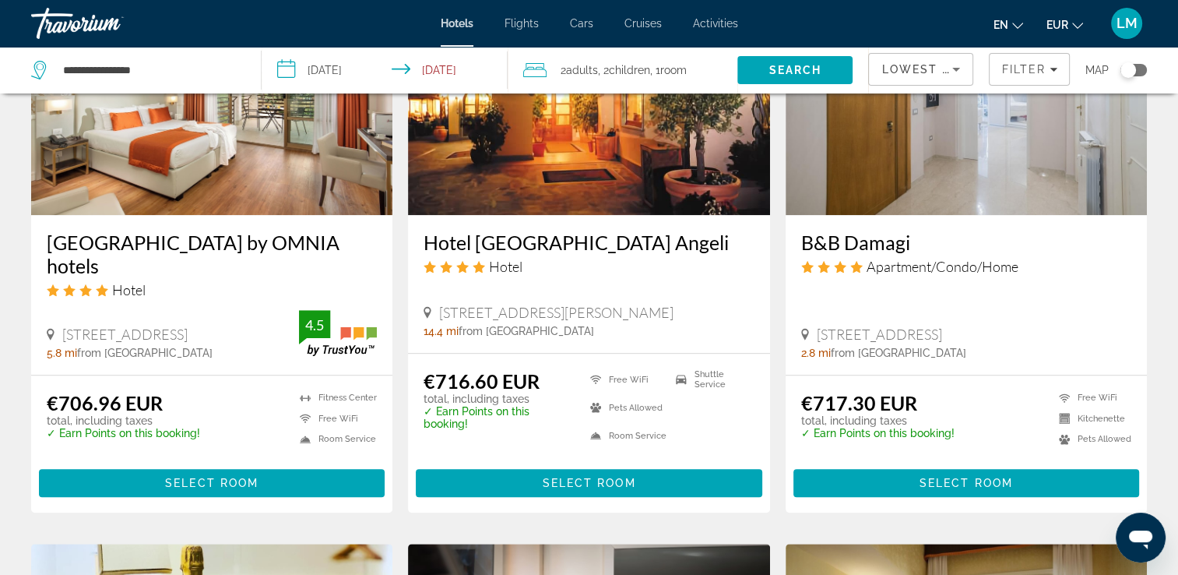
scroll to position [1205, 0]
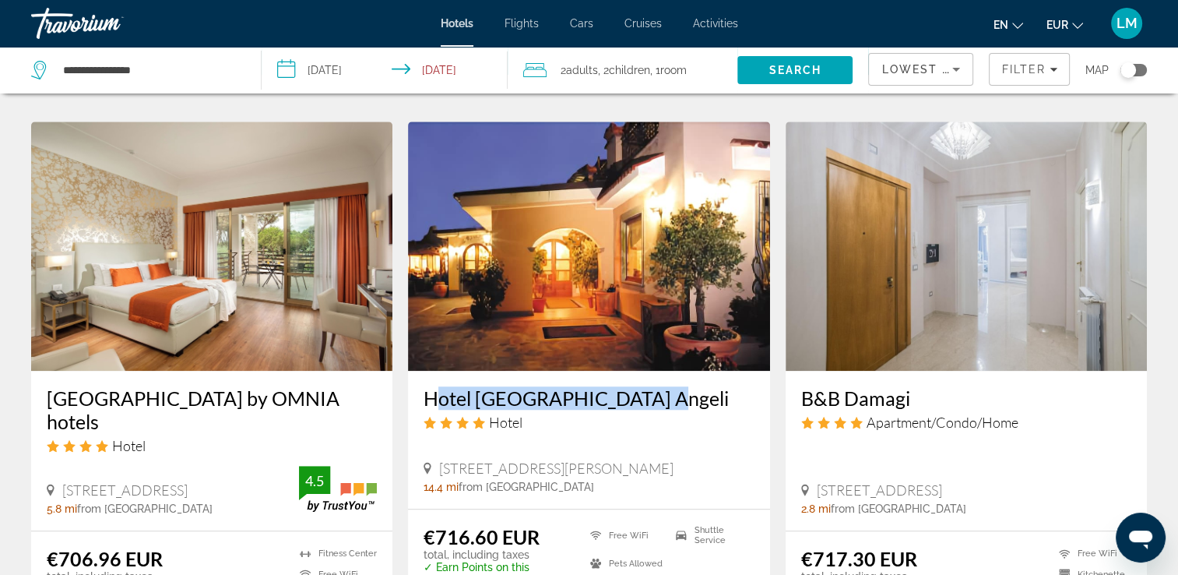
drag, startPoint x: 442, startPoint y: 358, endPoint x: 624, endPoint y: 364, distance: 182.3
click at [624, 371] on div "Hotel [GEOGRAPHIC_DATA] Angeli Hotel [STREET_ADDRESS][PERSON_NAME] 14.4 mi from…" at bounding box center [588, 440] width 361 height 138
drag, startPoint x: 624, startPoint y: 364, endPoint x: 598, endPoint y: 358, distance: 26.4
drag, startPoint x: 796, startPoint y: 360, endPoint x: 916, endPoint y: 360, distance: 119.9
click at [916, 371] on div "B&B Damagi Apartment/Condo/Home [STREET_ADDRESS] 2.8 mi from [GEOGRAPHIC_DATA] …" at bounding box center [966, 451] width 361 height 160
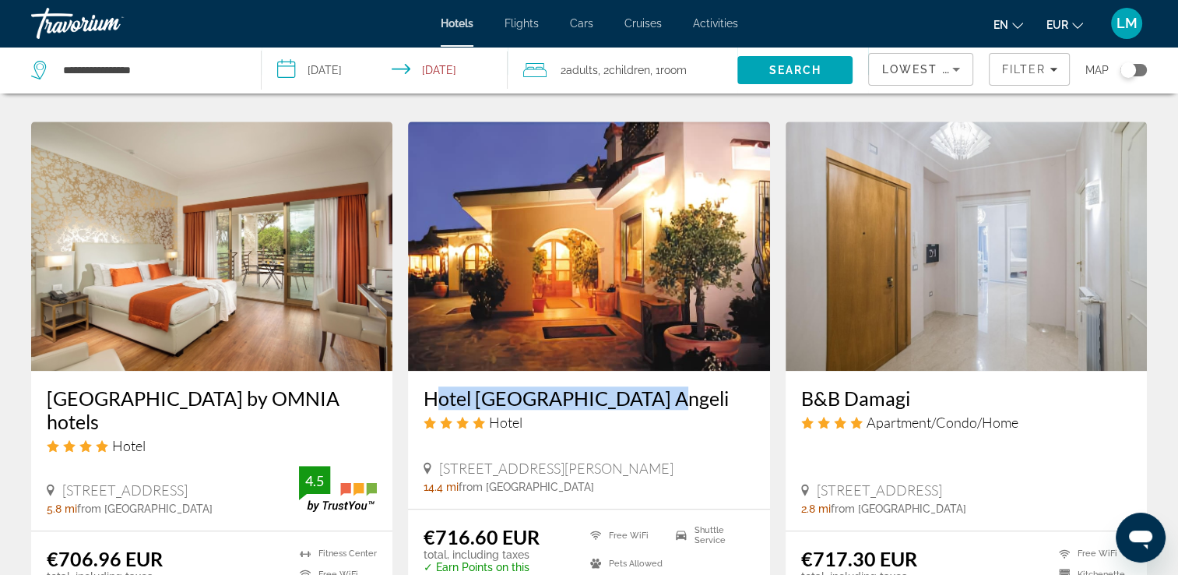
drag, startPoint x: 916, startPoint y: 360, endPoint x: 899, endPoint y: 360, distance: 17.1
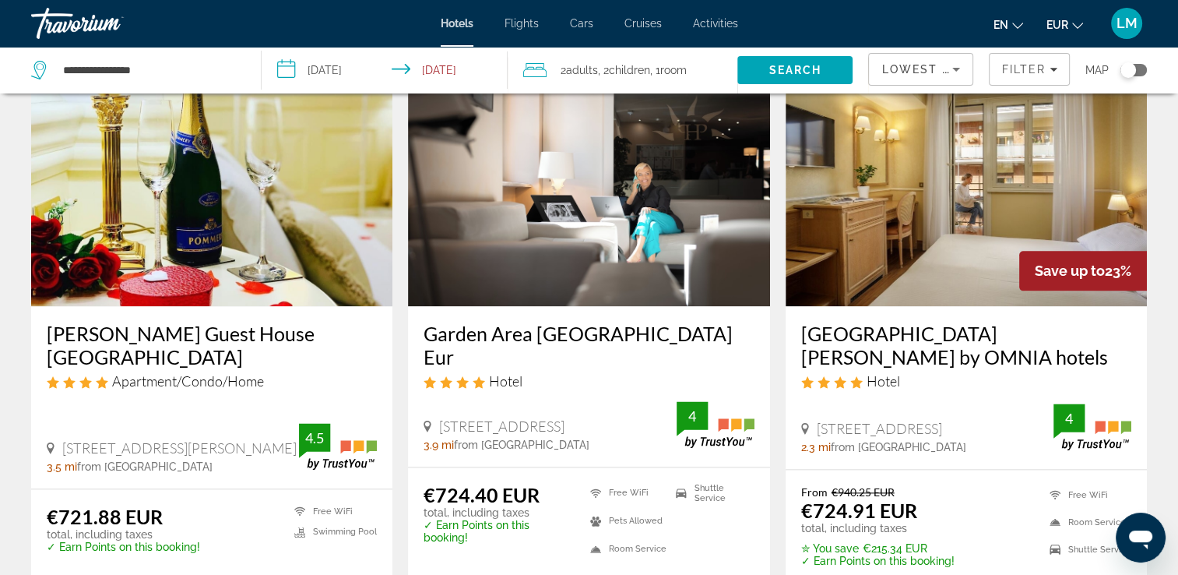
scroll to position [1905, 0]
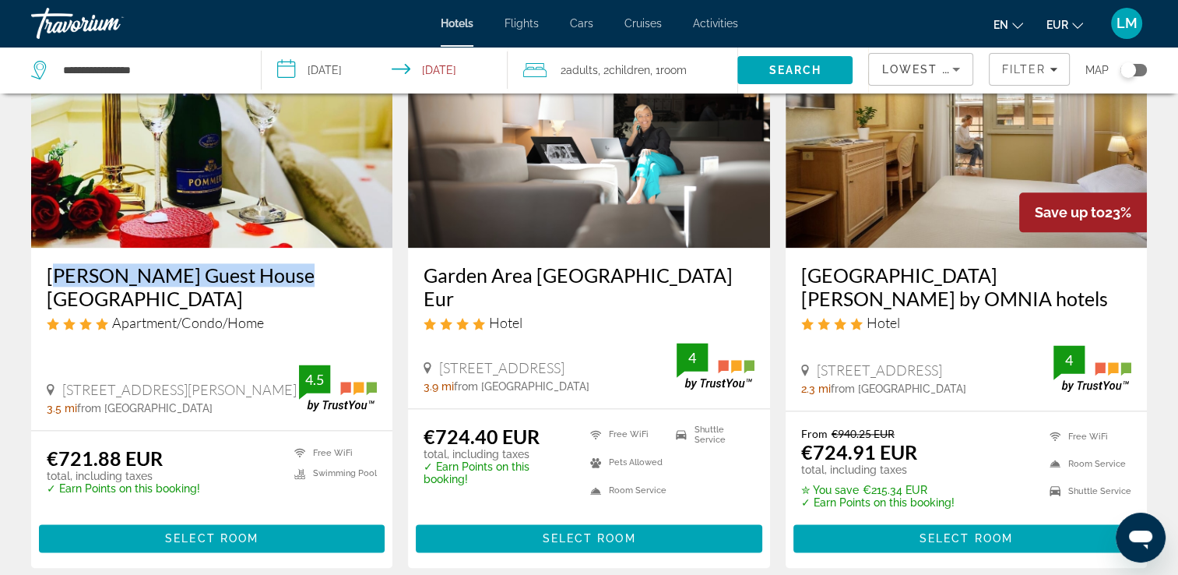
drag, startPoint x: 45, startPoint y: 228, endPoint x: 288, endPoint y: 235, distance: 243.1
click at [288, 248] on div "[PERSON_NAME] Guest House [GEOGRAPHIC_DATA] Apartment/Condo/Home [GEOGRAPHIC_DA…" at bounding box center [211, 338] width 361 height 181
drag, startPoint x: 288, startPoint y: 235, endPoint x: 268, endPoint y: 235, distance: 20.2
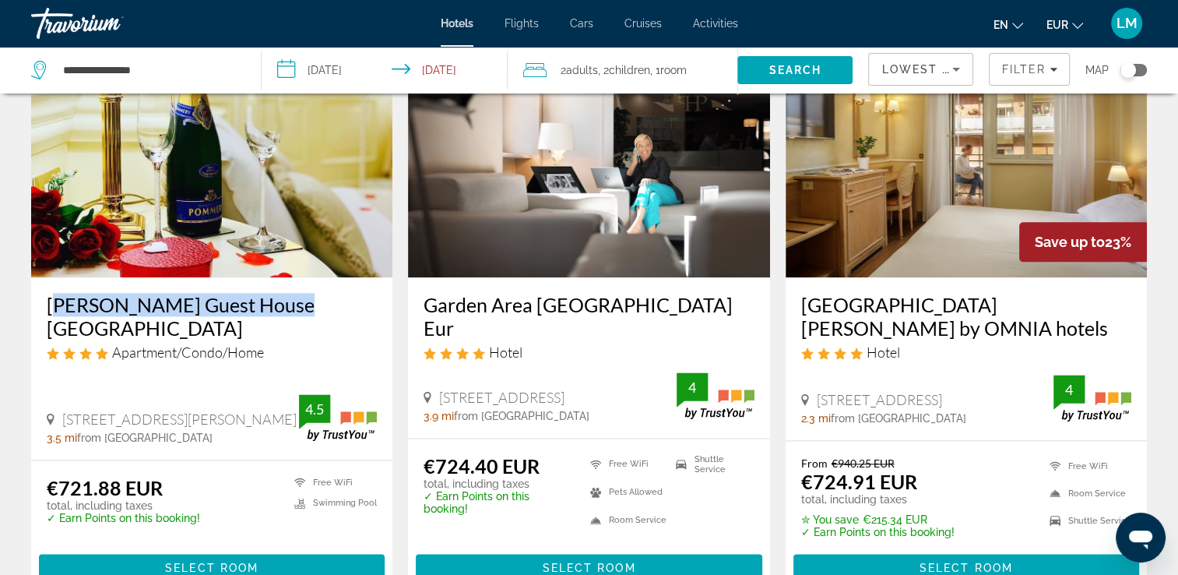
scroll to position [1828, 0]
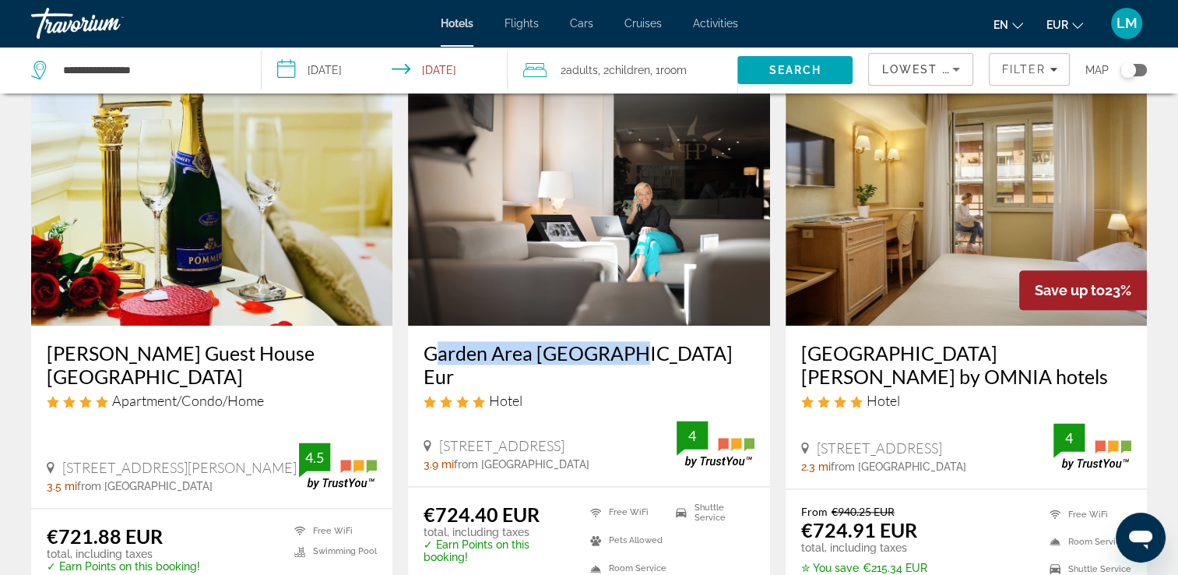
drag, startPoint x: 420, startPoint y: 311, endPoint x: 620, endPoint y: 313, distance: 200.1
click at [620, 325] on div "Garden Area [GEOGRAPHIC_DATA] Eur Hotel [STREET_ADDRESS], [GEOGRAPHIC_DATA] 3.9…" at bounding box center [588, 405] width 361 height 160
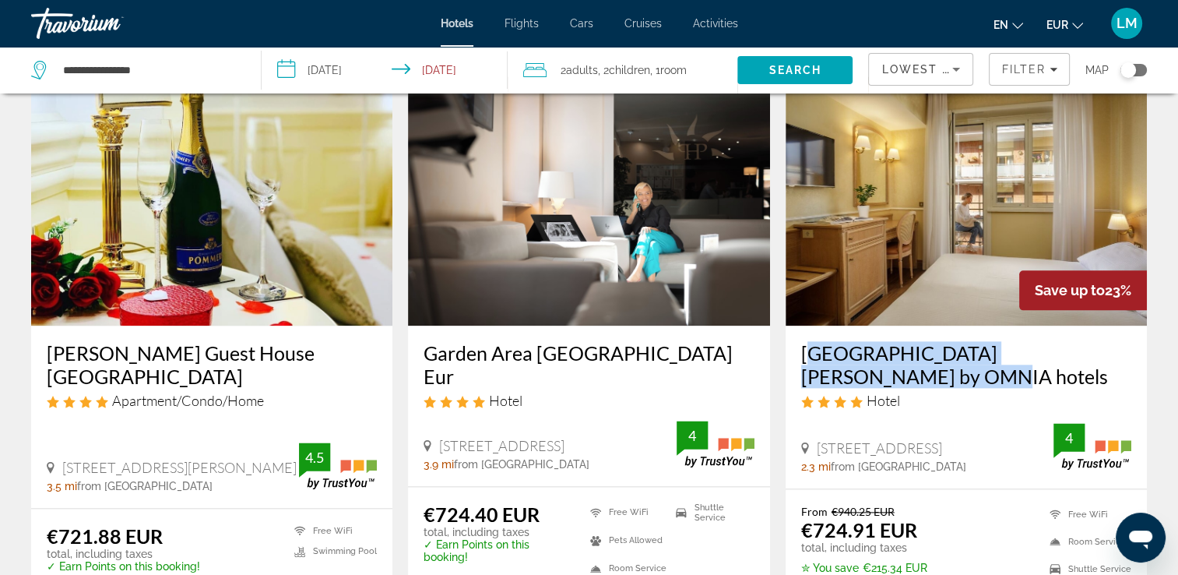
drag, startPoint x: 792, startPoint y: 309, endPoint x: 860, endPoint y: 340, distance: 74.2
click at [860, 340] on div "[GEOGRAPHIC_DATA][PERSON_NAME] by OMNIA hotels Hotel [GEOGRAPHIC_DATA] 2.3 mi f…" at bounding box center [966, 406] width 361 height 162
drag, startPoint x: 860, startPoint y: 340, endPoint x: 816, endPoint y: 332, distance: 44.2
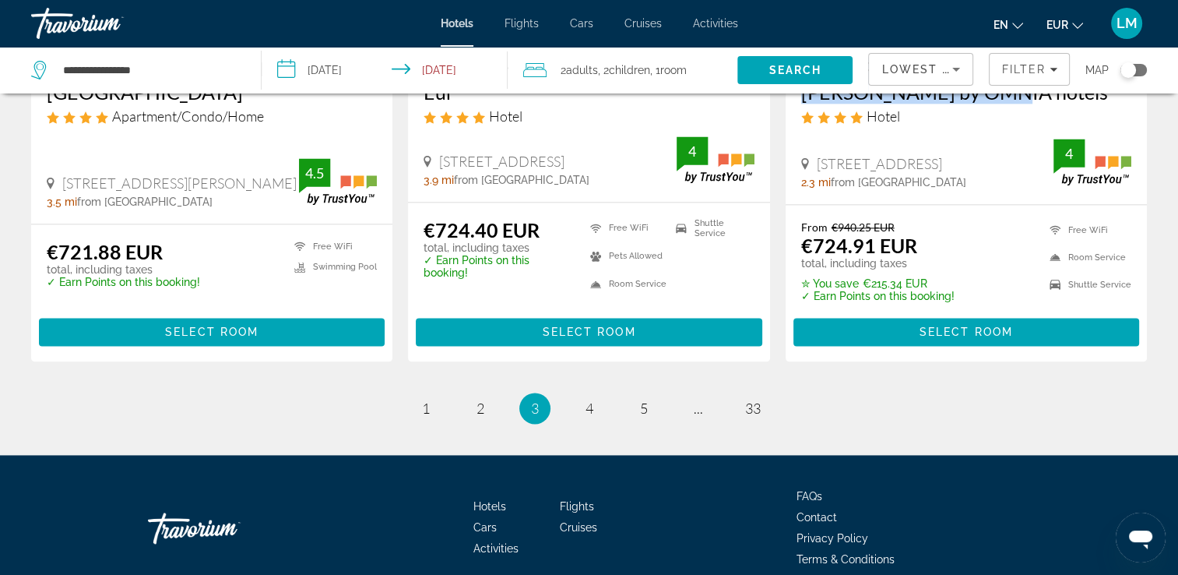
scroll to position [2139, 0]
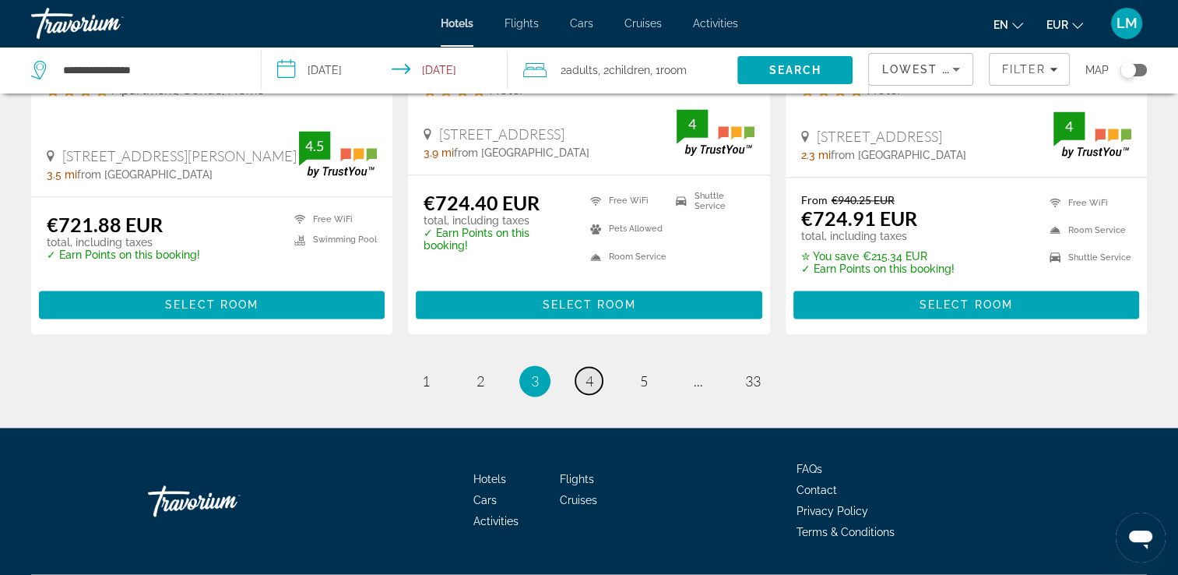
click at [598, 367] on link "page 4" at bounding box center [588, 380] width 27 height 27
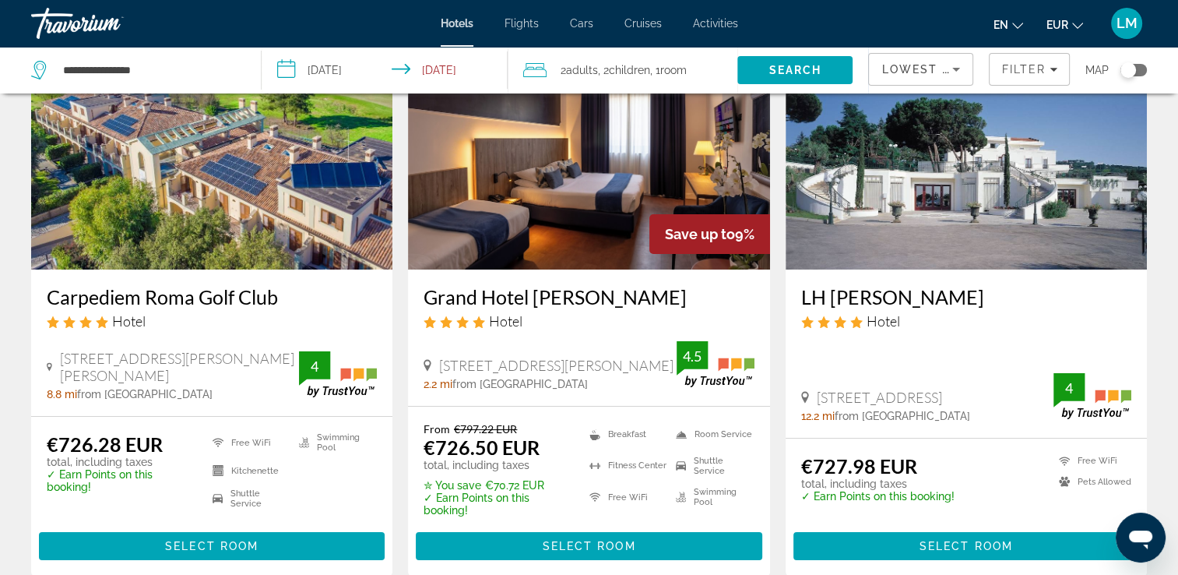
scroll to position [156, 0]
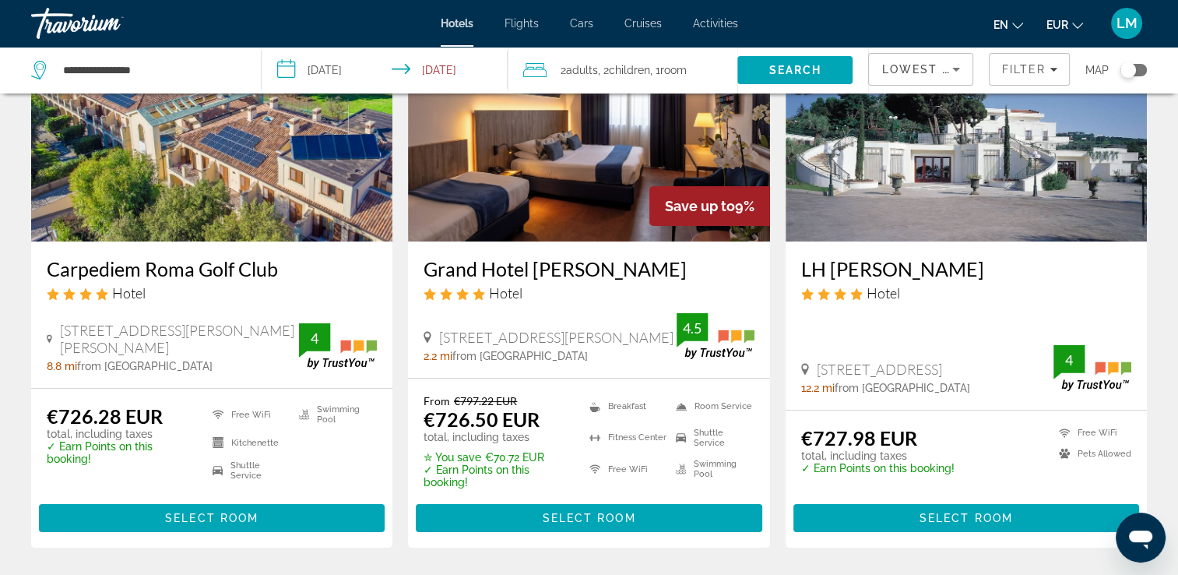
drag, startPoint x: 58, startPoint y: 270, endPoint x: 289, endPoint y: 274, distance: 231.3
click at [289, 274] on div "Carpediem Roma Golf Club Hotel [STREET_ADDRESS][PERSON_NAME][PERSON_NAME] 8.8 m…" at bounding box center [211, 314] width 361 height 146
drag, startPoint x: 289, startPoint y: 274, endPoint x: 262, endPoint y: 273, distance: 27.3
drag, startPoint x: 420, startPoint y: 267, endPoint x: 600, endPoint y: 272, distance: 179.9
click at [600, 272] on div "Grand Hotel [PERSON_NAME] Hotel [STREET_ADDRESS][PERSON_NAME] 2.2 mi from [GEOG…" at bounding box center [588, 309] width 361 height 136
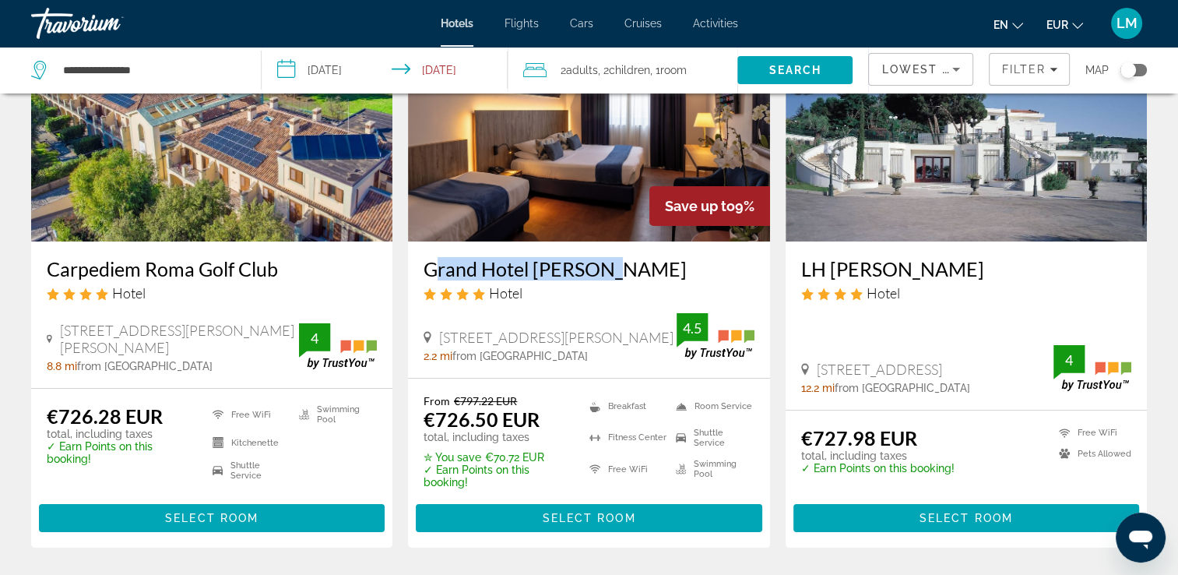
drag, startPoint x: 795, startPoint y: 267, endPoint x: 969, endPoint y: 268, distance: 173.6
click at [969, 268] on div "LH [PERSON_NAME] Hotel [GEOGRAPHIC_DATA] 23, Marino 12.2 mi from [GEOGRAPHIC_DA…" at bounding box center [966, 325] width 361 height 168
drag, startPoint x: 969, startPoint y: 268, endPoint x: 942, endPoint y: 269, distance: 26.5
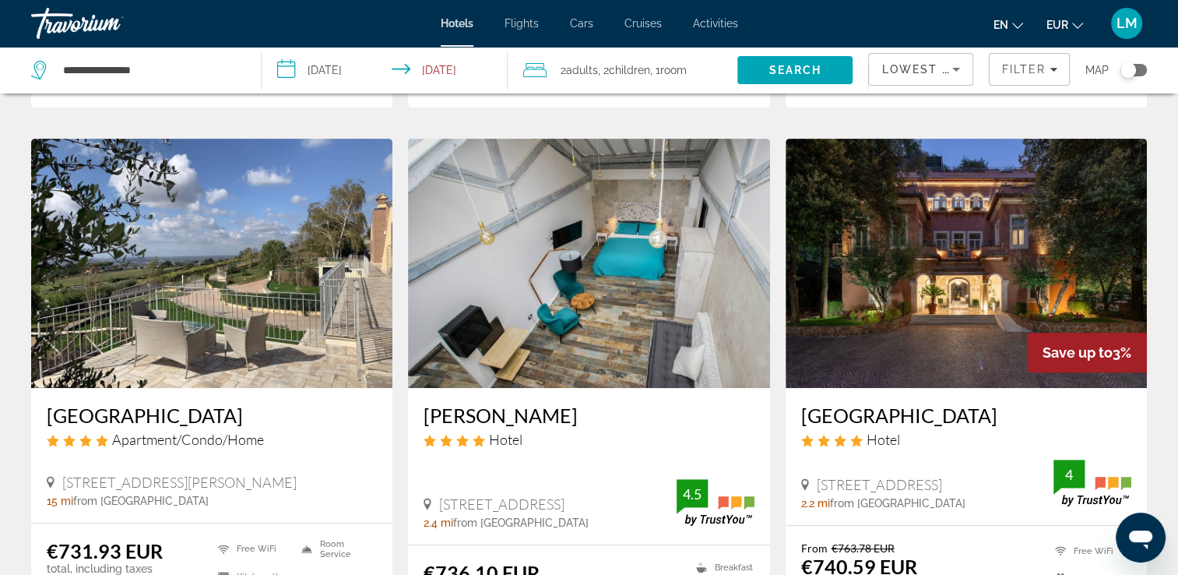
scroll to position [701, 0]
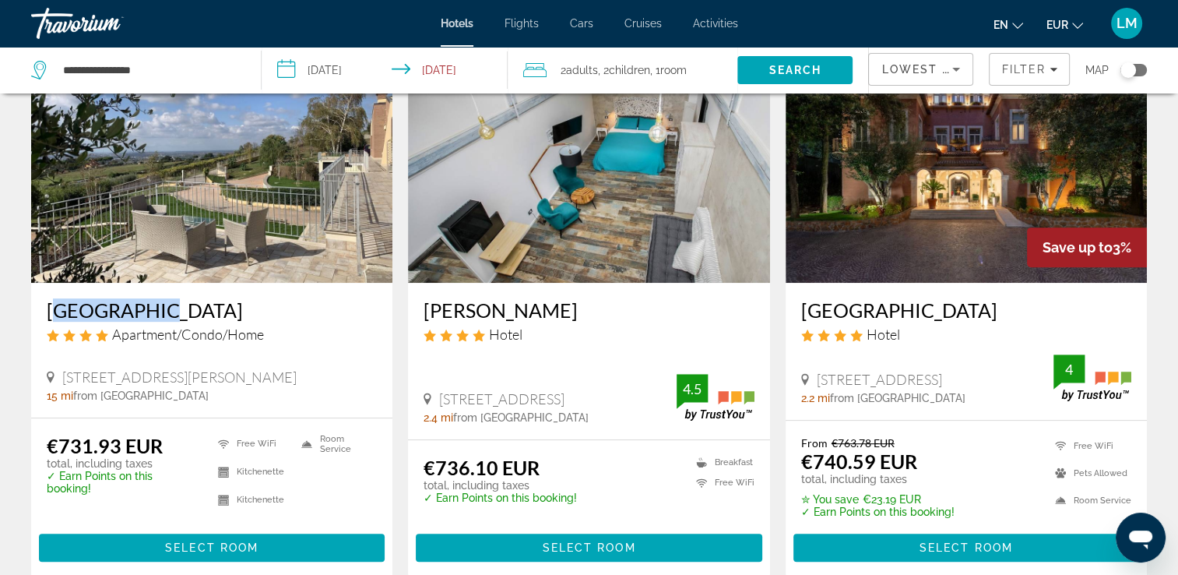
drag, startPoint x: 40, startPoint y: 304, endPoint x: 150, endPoint y: 311, distance: 110.8
click at [150, 311] on div "[GEOGRAPHIC_DATA] Apartment/Condo/Home [STREET_ADDRESS][PERSON_NAME] Laziale 15…" at bounding box center [211, 350] width 361 height 134
drag, startPoint x: 150, startPoint y: 311, endPoint x: 124, endPoint y: 309, distance: 26.6
drag, startPoint x: 787, startPoint y: 311, endPoint x: 1013, endPoint y: 308, distance: 225.8
click at [1013, 308] on div "[GEOGRAPHIC_DATA] Hotel [STREET_ADDRESS], [GEOGRAPHIC_DATA] 2.2 mi from [GEOGRA…" at bounding box center [966, 351] width 361 height 136
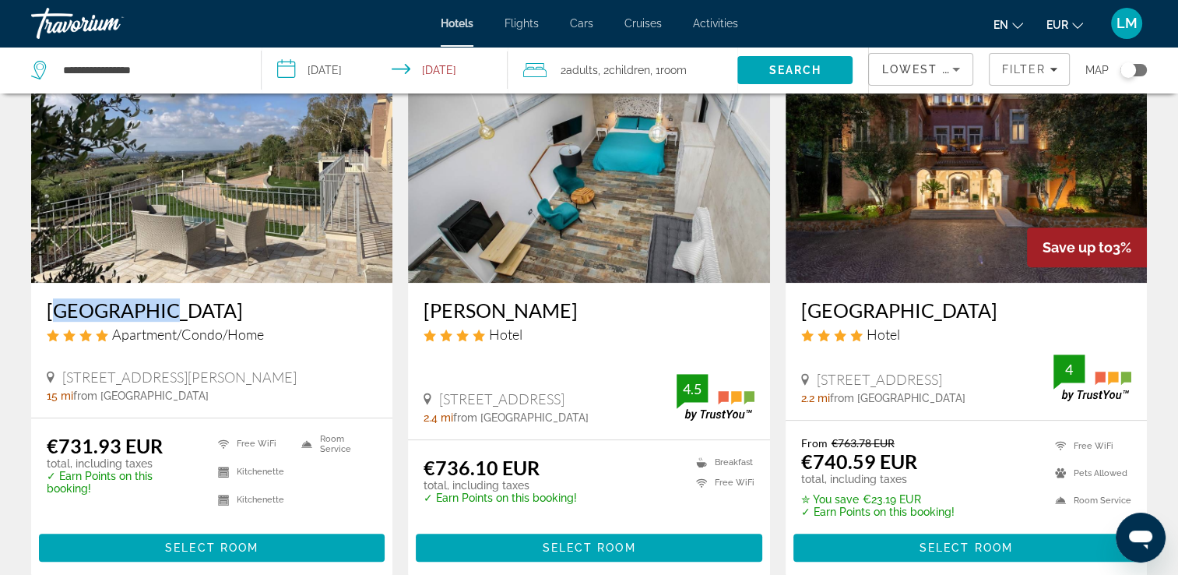
drag, startPoint x: 1013, startPoint y: 308, endPoint x: 984, endPoint y: 310, distance: 28.9
click at [775, 319] on app-hotels-search-item "[PERSON_NAME] Hotel [STREET_ADDRESS], [GEOGRAPHIC_DATA] 2.4 mi from [GEOGRAPHIC…" at bounding box center [588, 304] width 377 height 543
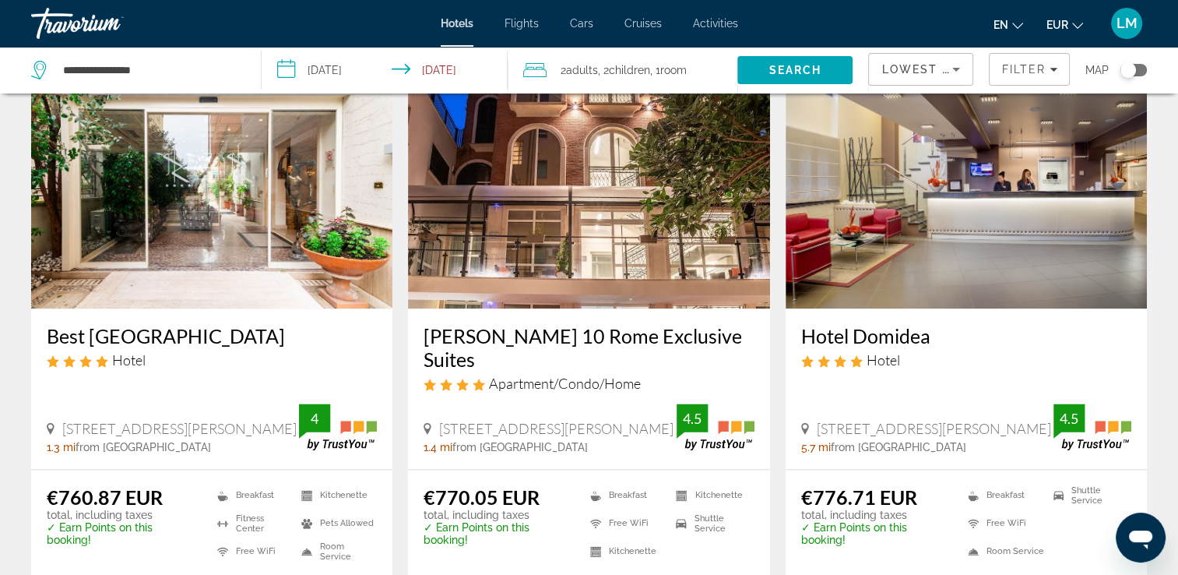
scroll to position [1869, 0]
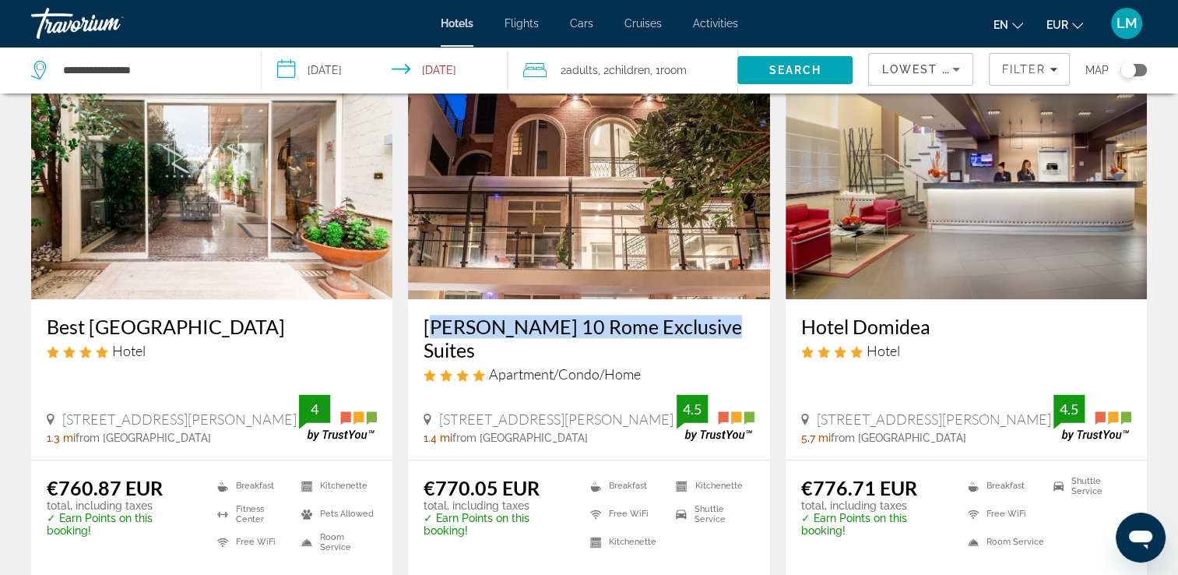
drag, startPoint x: 442, startPoint y: 315, endPoint x: 720, endPoint y: 311, distance: 277.2
click at [720, 311] on div "[PERSON_NAME] 10 Rome Exclusive Suites Apartment/Condo/Home [STREET_ADDRESS][PE…" at bounding box center [588, 379] width 361 height 160
drag, startPoint x: 720, startPoint y: 311, endPoint x: 674, endPoint y: 316, distance: 45.4
drag, startPoint x: 796, startPoint y: 319, endPoint x: 935, endPoint y: 325, distance: 139.5
click at [935, 325] on div "Hotel Domidea Hotel [STREET_ADDRESS][PERSON_NAME] 5.7 mi from [GEOGRAPHIC_DATA]…" at bounding box center [966, 379] width 361 height 160
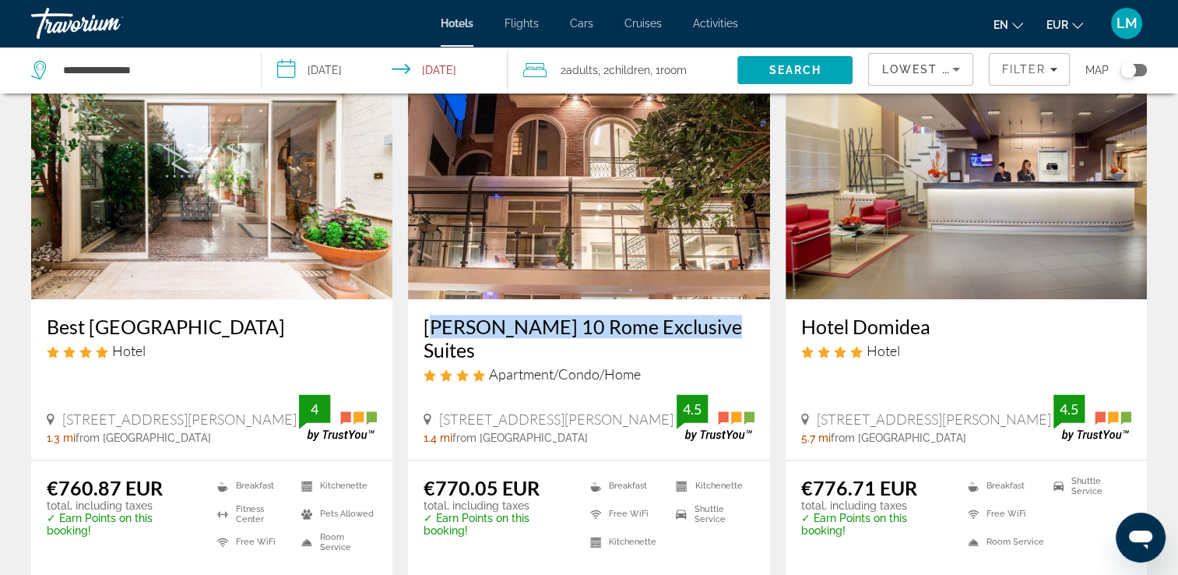
drag, startPoint x: 935, startPoint y: 325, endPoint x: 922, endPoint y: 318, distance: 15.0
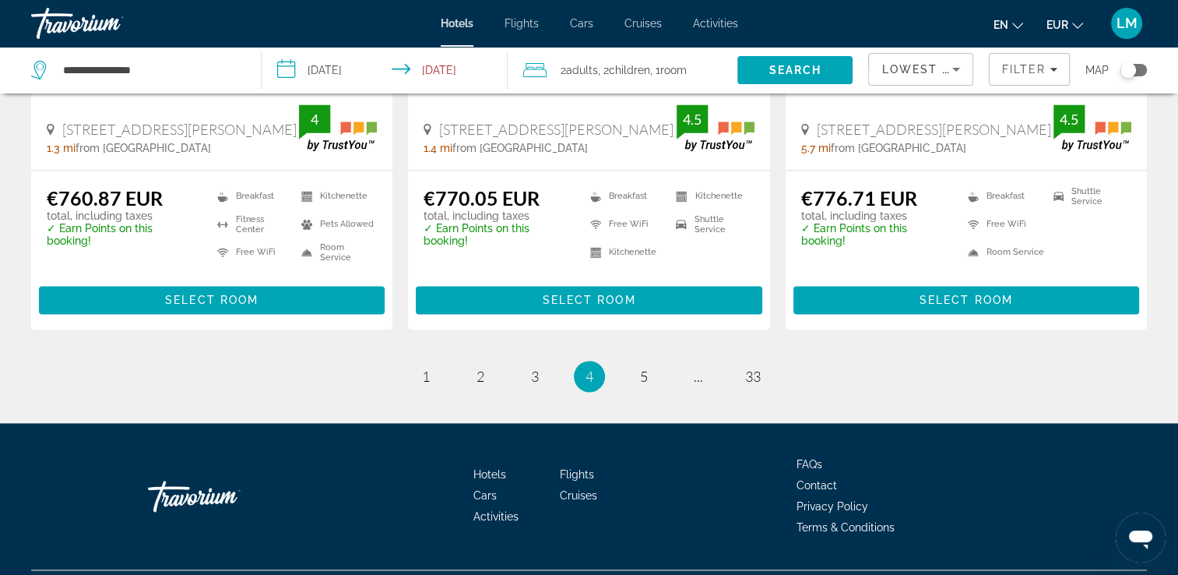
scroll to position [2164, 0]
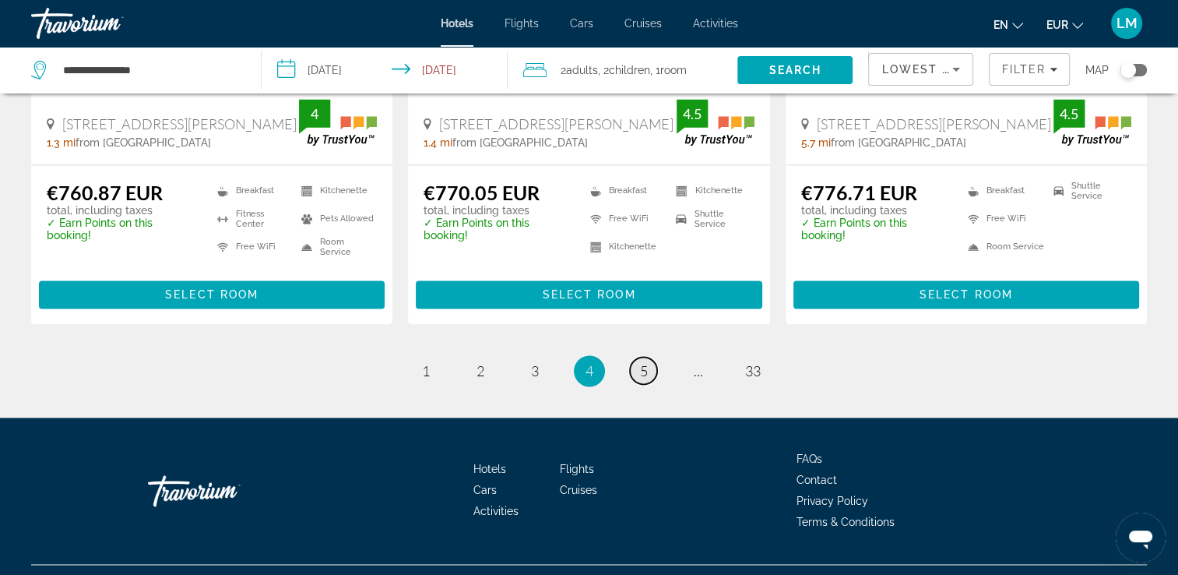
click at [644, 362] on span "5" at bounding box center [644, 370] width 8 height 17
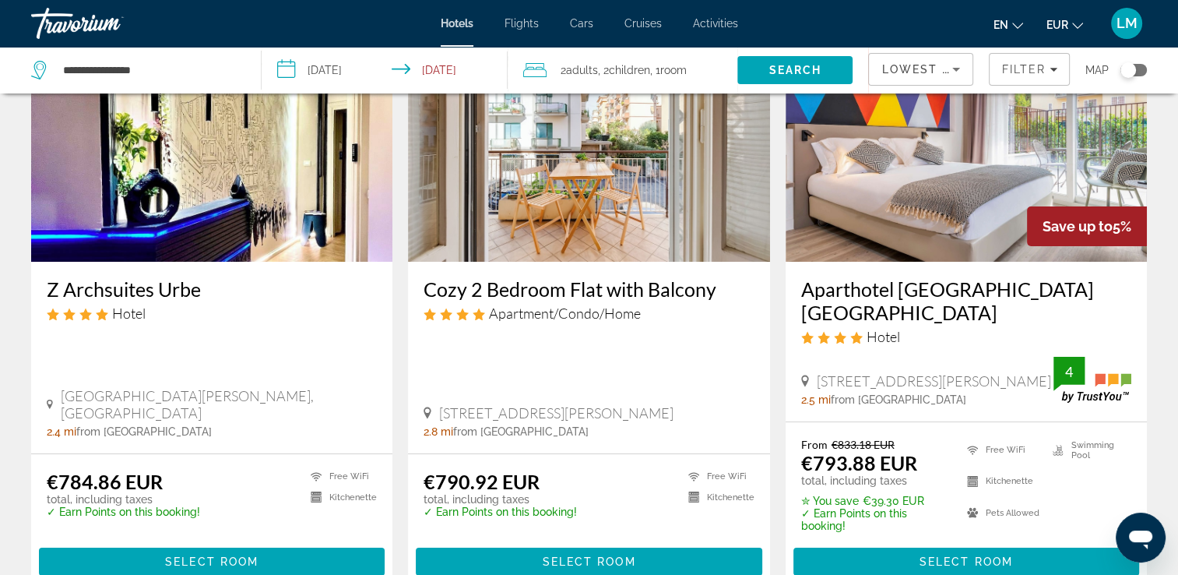
scroll to position [156, 0]
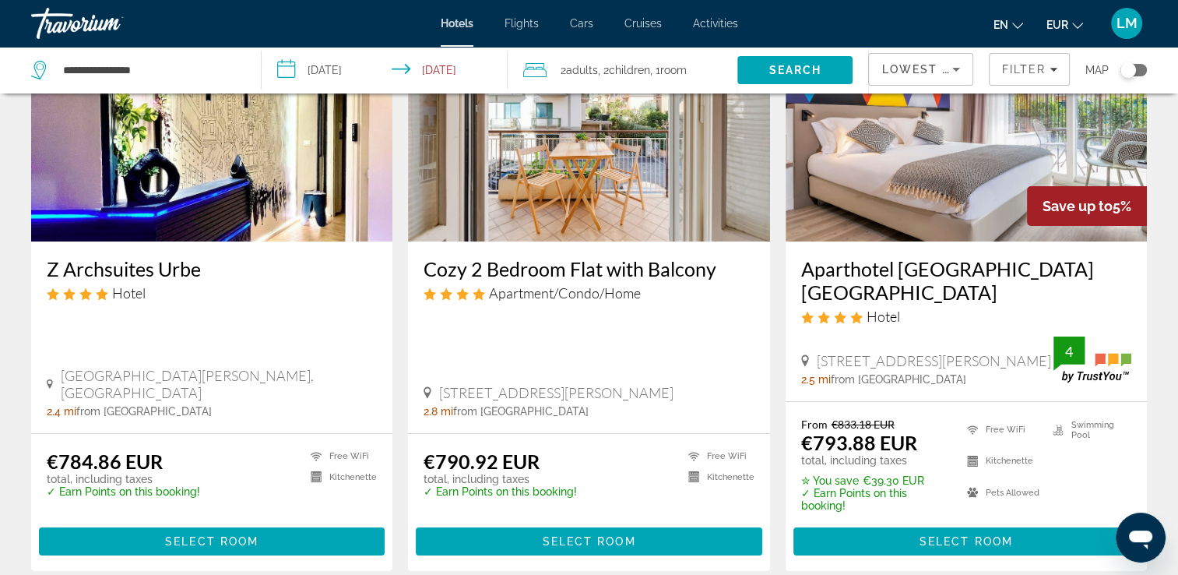
drag, startPoint x: 39, startPoint y: 266, endPoint x: 202, endPoint y: 262, distance: 163.6
click at [202, 262] on div "Z Archsuites Urbe Hotel [GEOGRAPHIC_DATA][PERSON_NAME], [GEOGRAPHIC_DATA] 2.4 m…" at bounding box center [211, 337] width 361 height 192
drag, startPoint x: 202, startPoint y: 262, endPoint x: 179, endPoint y: 272, distance: 25.5
drag, startPoint x: 413, startPoint y: 260, endPoint x: 716, endPoint y: 271, distance: 303.9
click at [716, 271] on div "Cozy 2 Bedroom Flat with Balcony Apartment/Condo/Home [STREET_ADDRESS][PERSON_N…" at bounding box center [588, 337] width 361 height 192
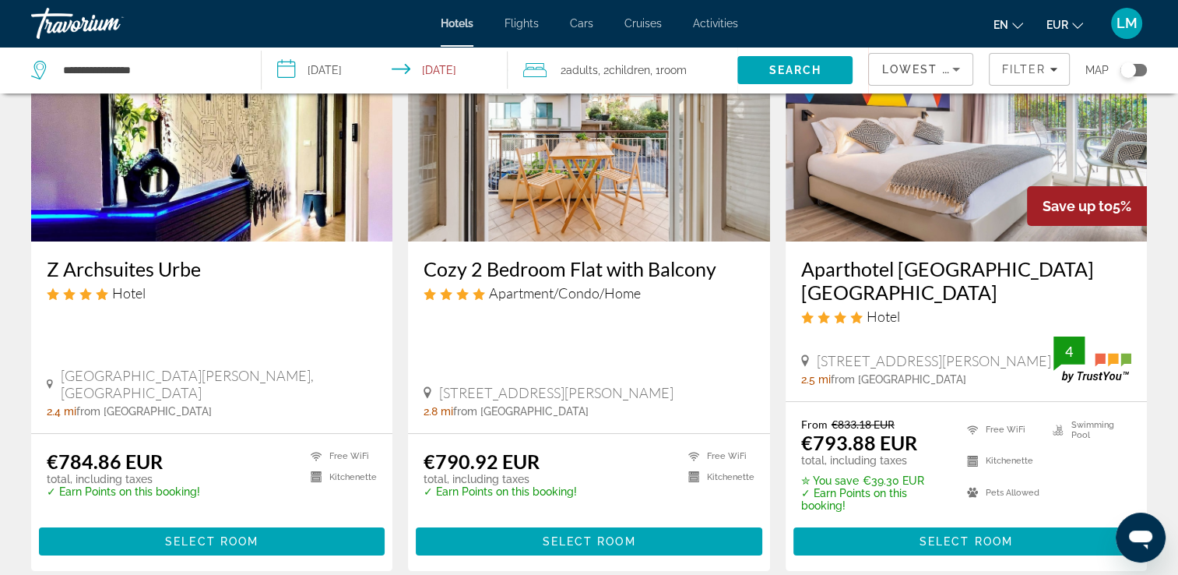
drag, startPoint x: 716, startPoint y: 271, endPoint x: 676, endPoint y: 269, distance: 40.5
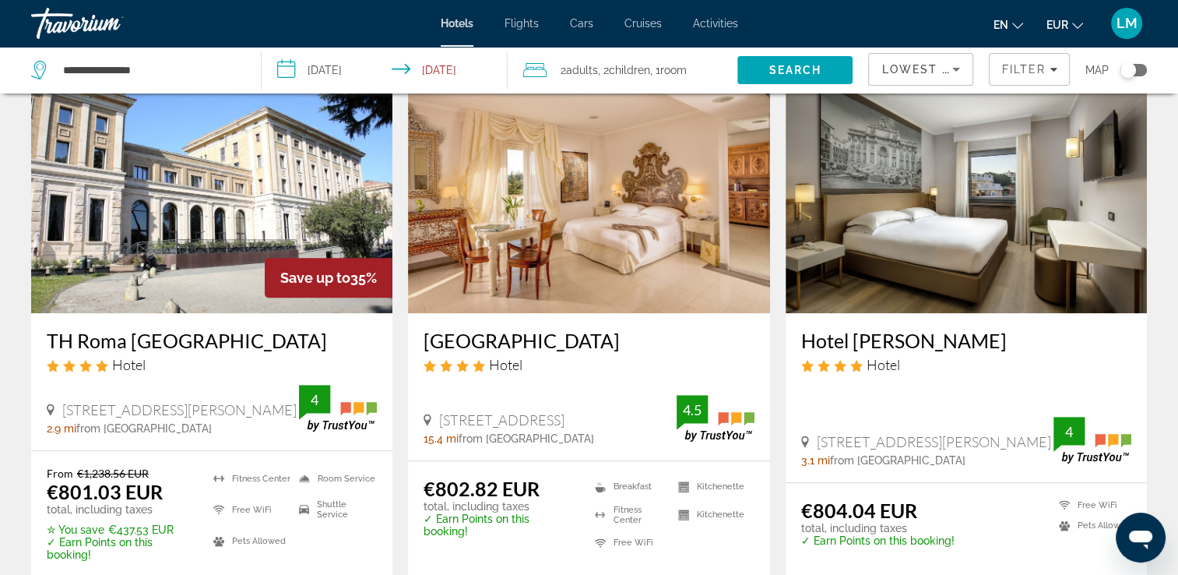
scroll to position [701, 0]
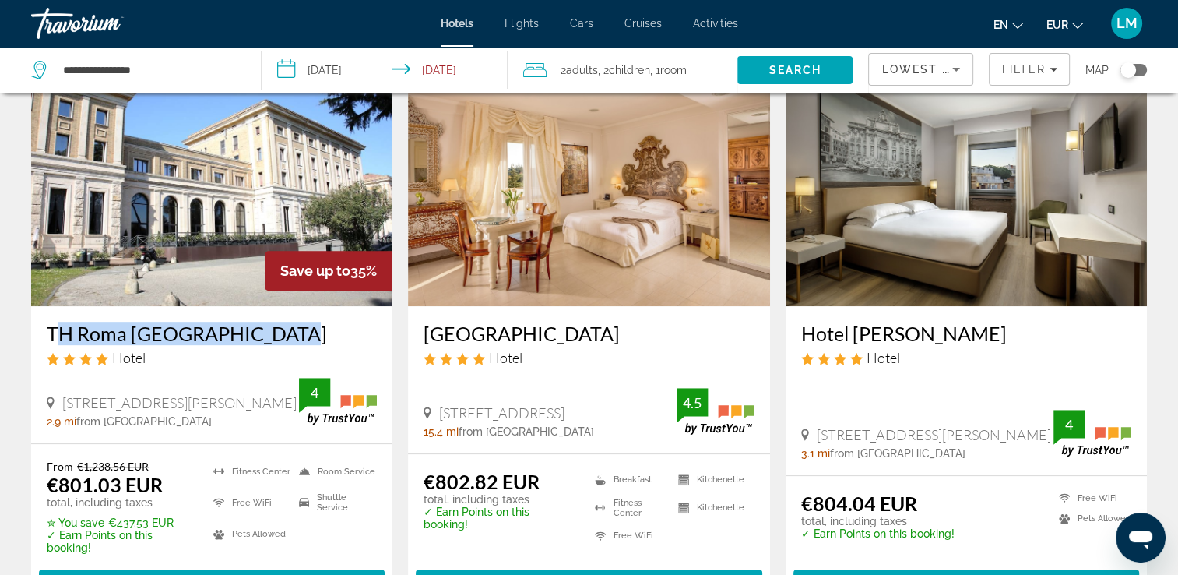
drag, startPoint x: 44, startPoint y: 309, endPoint x: 267, endPoint y: 316, distance: 223.6
click at [267, 316] on div "TH Roma [GEOGRAPHIC_DATA] Hotel [GEOGRAPHIC_DATA][PERSON_NAME], [GEOGRAPHIC_DAT…" at bounding box center [211, 374] width 361 height 136
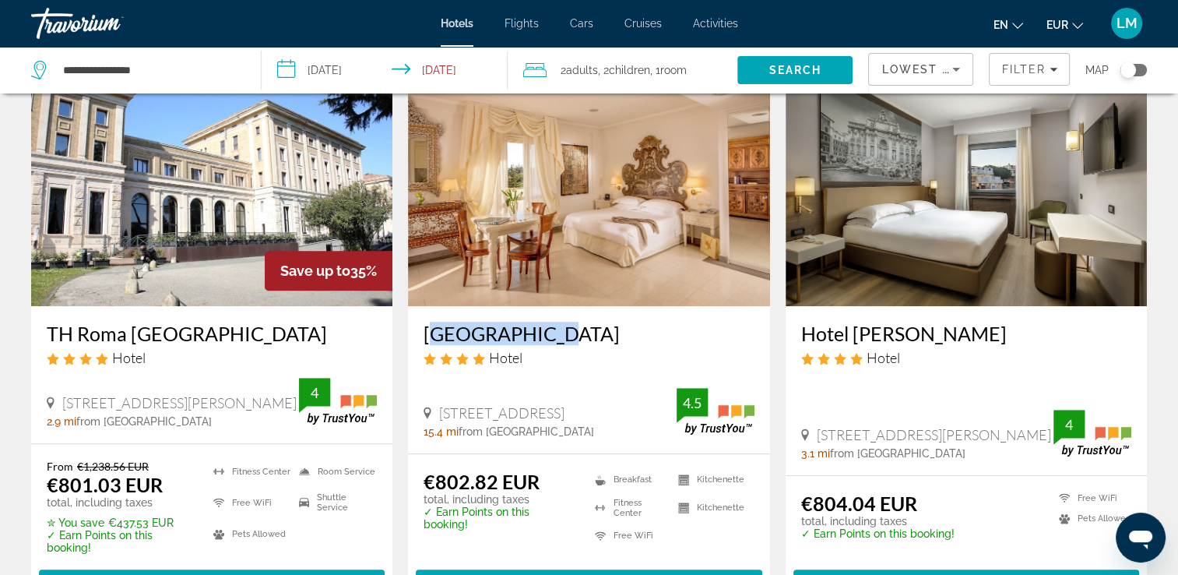
drag, startPoint x: 420, startPoint y: 309, endPoint x: 551, endPoint y: 313, distance: 130.9
click at [551, 313] on div "[GEOGRAPHIC_DATA] Hotel [STREET_ADDRESS] 15.4 mi from [GEOGRAPHIC_DATA] from ho…" at bounding box center [588, 379] width 361 height 146
drag, startPoint x: 551, startPoint y: 313, endPoint x: 526, endPoint y: 314, distance: 24.9
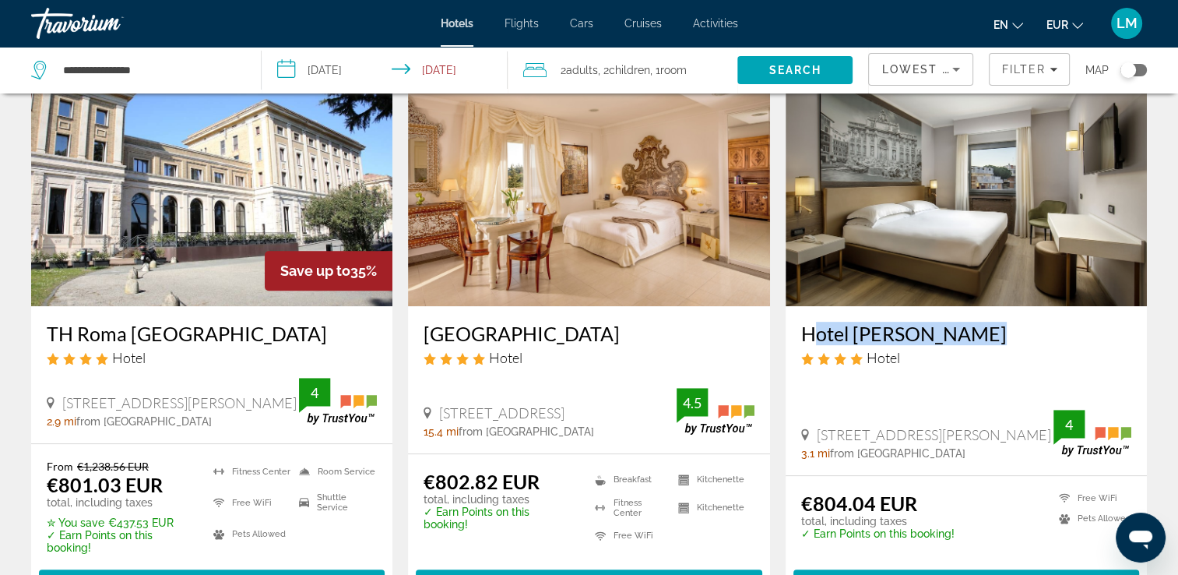
drag, startPoint x: 786, startPoint y: 304, endPoint x: 964, endPoint y: 313, distance: 178.5
click at [964, 313] on div "Hotel [PERSON_NAME] Hotel [STREET_ADDRESS][PERSON_NAME], [GEOGRAPHIC_DATA] 3.1 …" at bounding box center [966, 390] width 361 height 168
drag, startPoint x: 964, startPoint y: 313, endPoint x: 931, endPoint y: 319, distance: 33.3
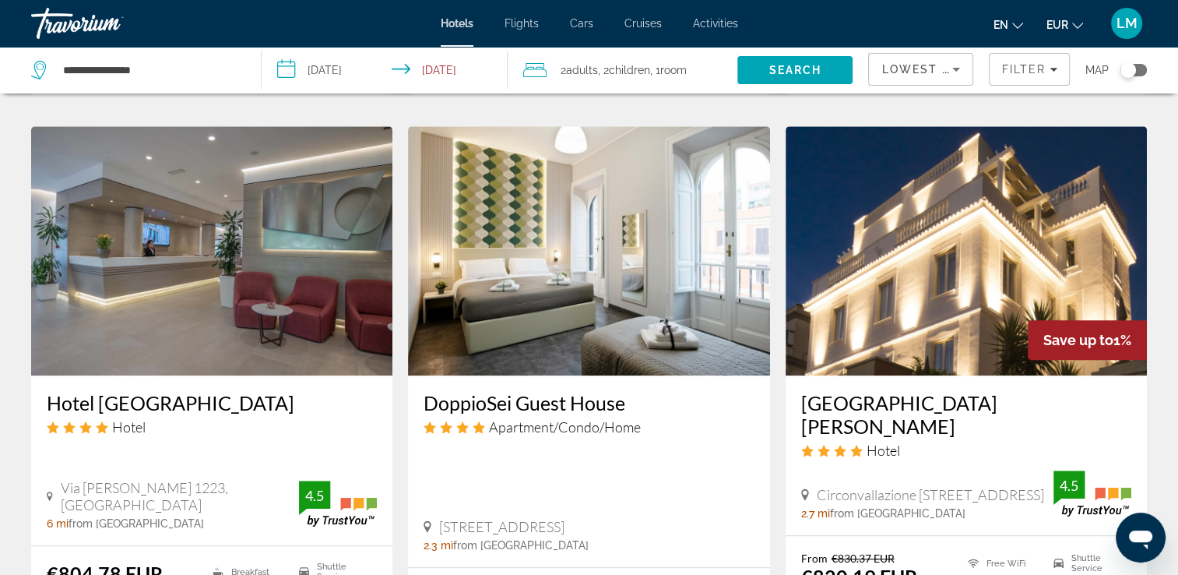
scroll to position [1246, 0]
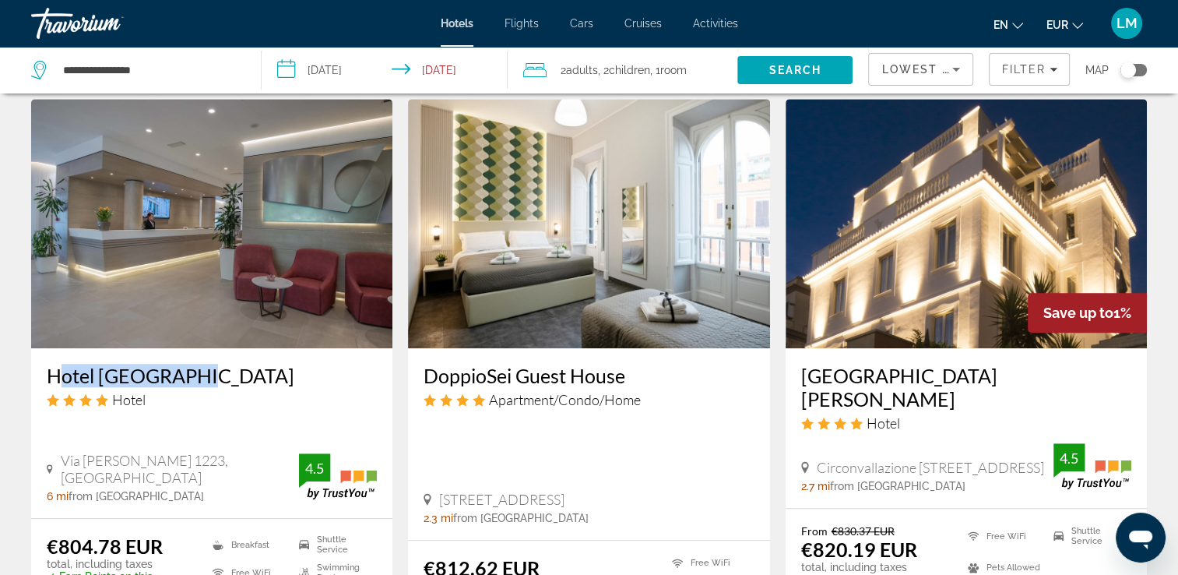
drag, startPoint x: 40, startPoint y: 352, endPoint x: 181, endPoint y: 360, distance: 141.2
click at [181, 360] on div "Hotel [GEOGRAPHIC_DATA] Hotel Via [PERSON_NAME] 1223, [GEOGRAPHIC_DATA] 6 mi fr…" at bounding box center [211, 433] width 361 height 170
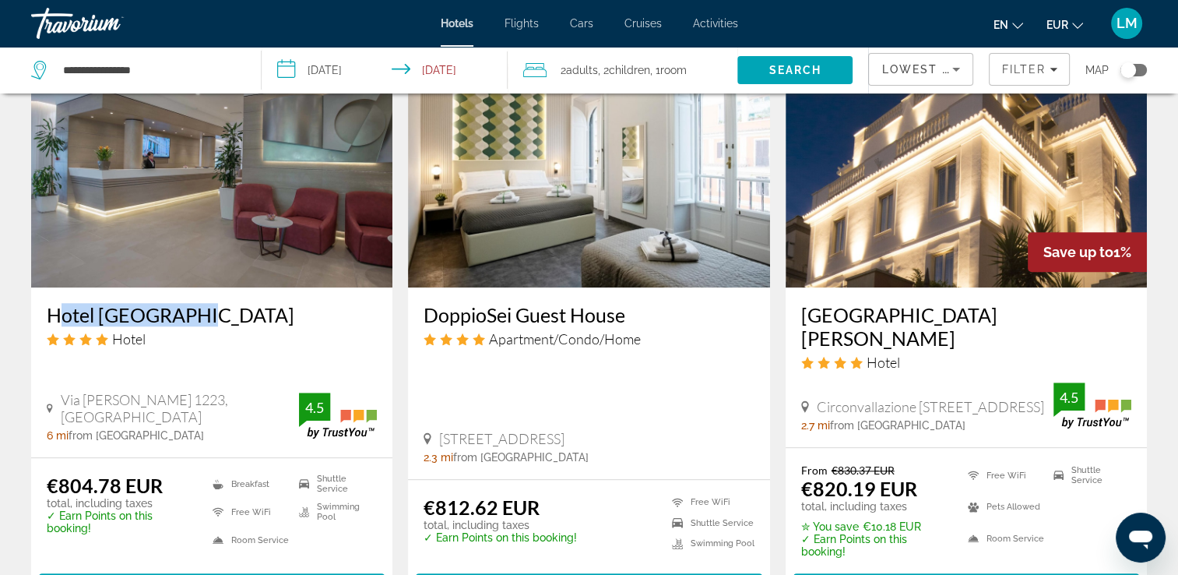
scroll to position [1324, 0]
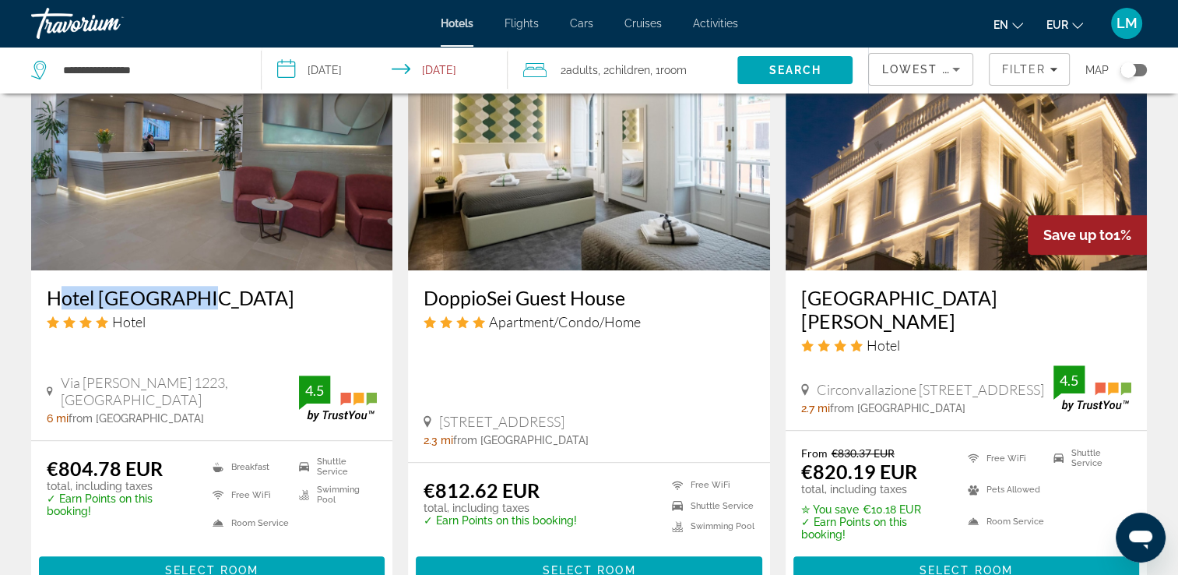
drag, startPoint x: 422, startPoint y: 271, endPoint x: 625, endPoint y: 279, distance: 202.6
click at [625, 279] on div "DoppioSei Guest House Apartment/Condo/Home [GEOGRAPHIC_DATA], [GEOGRAPHIC_DATA]…" at bounding box center [588, 366] width 361 height 192
drag, startPoint x: 625, startPoint y: 279, endPoint x: 614, endPoint y: 276, distance: 10.4
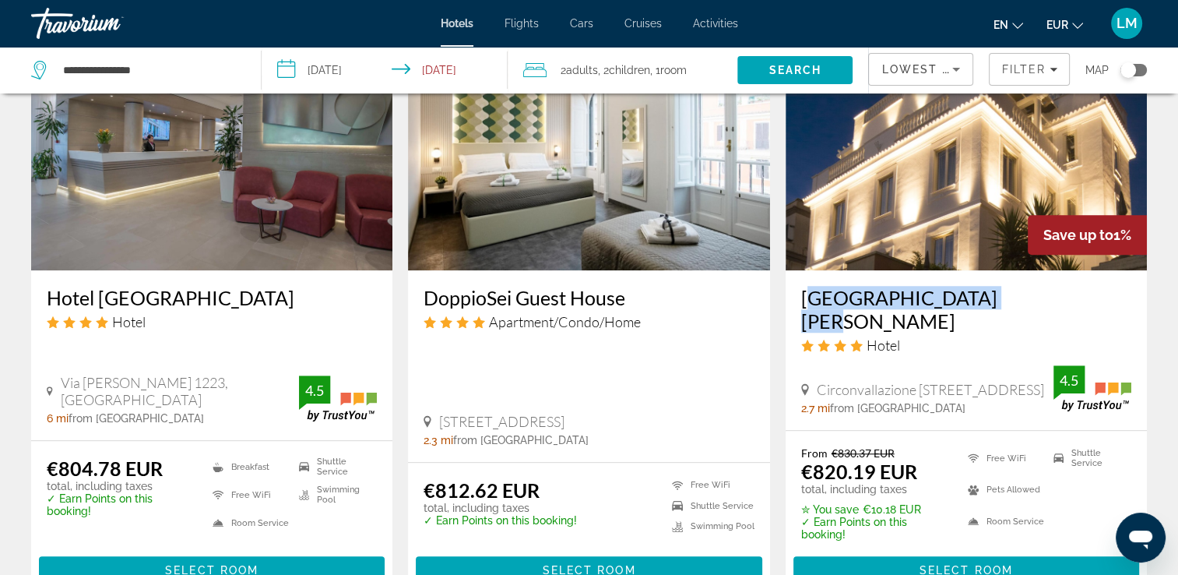
drag, startPoint x: 790, startPoint y: 274, endPoint x: 1000, endPoint y: 279, distance: 210.3
click at [1000, 279] on div "[GEOGRAPHIC_DATA][PERSON_NAME] Hotel Circonvallazione Gianicolense 226, [GEOGRA…" at bounding box center [966, 350] width 361 height 160
drag, startPoint x: 1000, startPoint y: 279, endPoint x: 961, endPoint y: 280, distance: 38.9
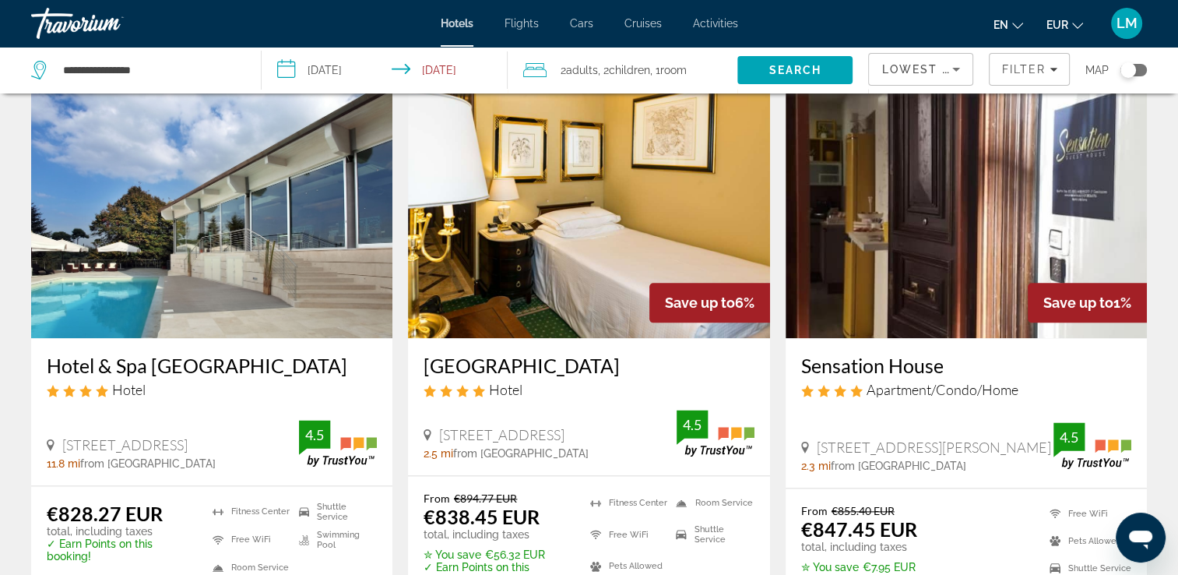
scroll to position [1869, 0]
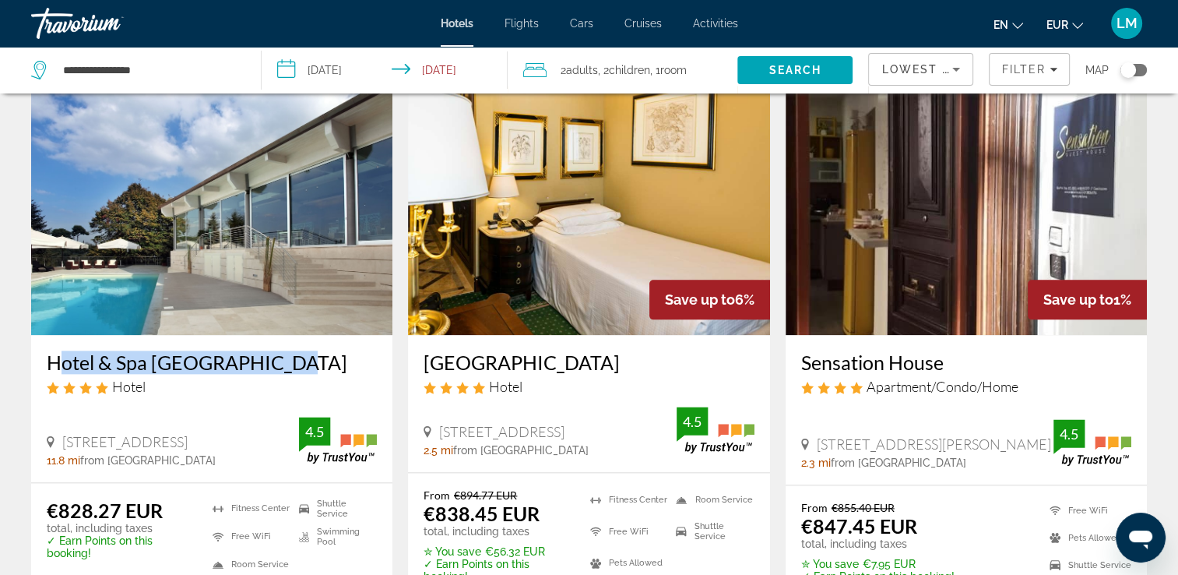
drag, startPoint x: 33, startPoint y: 311, endPoint x: 277, endPoint y: 328, distance: 244.3
click at [277, 335] on div "Hotel & Spa [GEOGRAPHIC_DATA] Hotel [STREET_ADDRESS] 11.8 mi from [GEOGRAPHIC_D…" at bounding box center [211, 408] width 361 height 146
drag, startPoint x: 277, startPoint y: 328, endPoint x: 252, endPoint y: 321, distance: 25.9
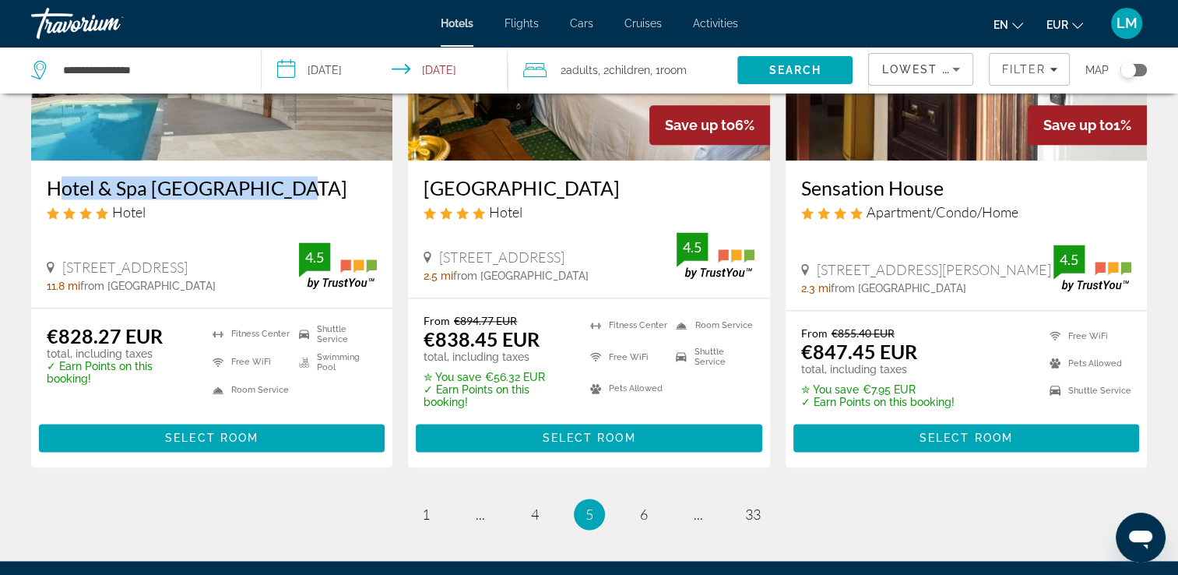
scroll to position [2018, 0]
